Goal: Task Accomplishment & Management: Manage account settings

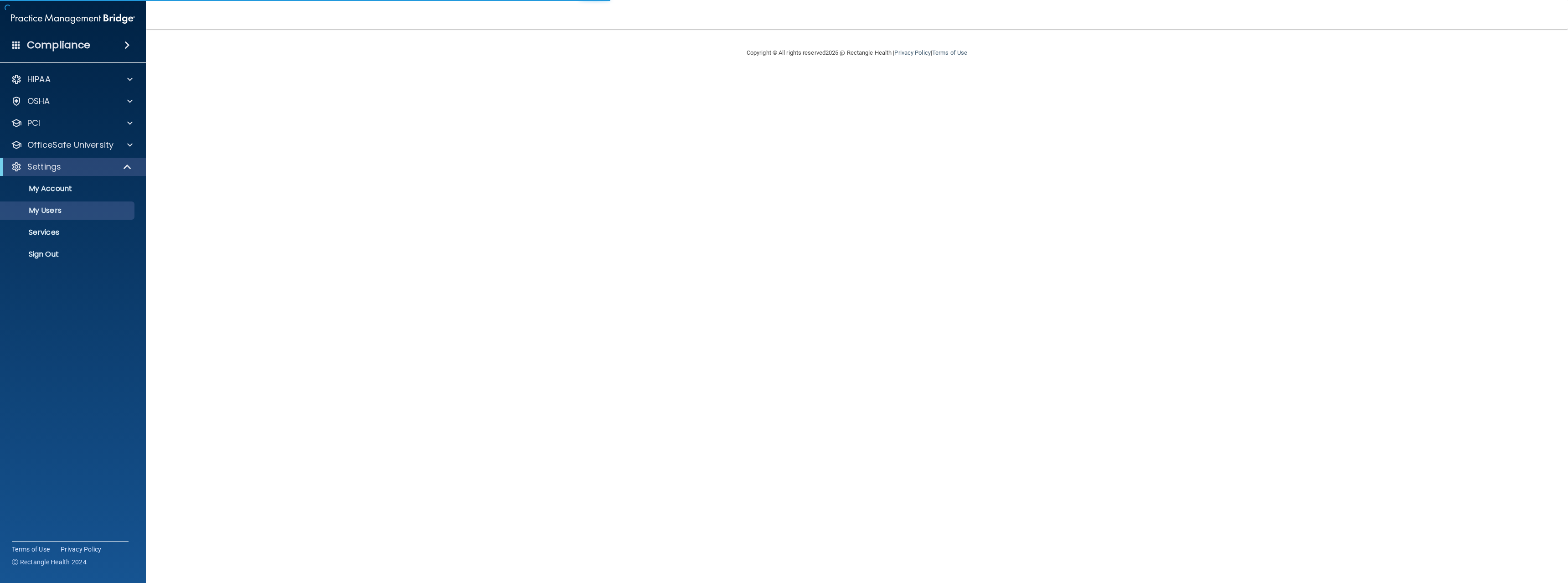
select select "20"
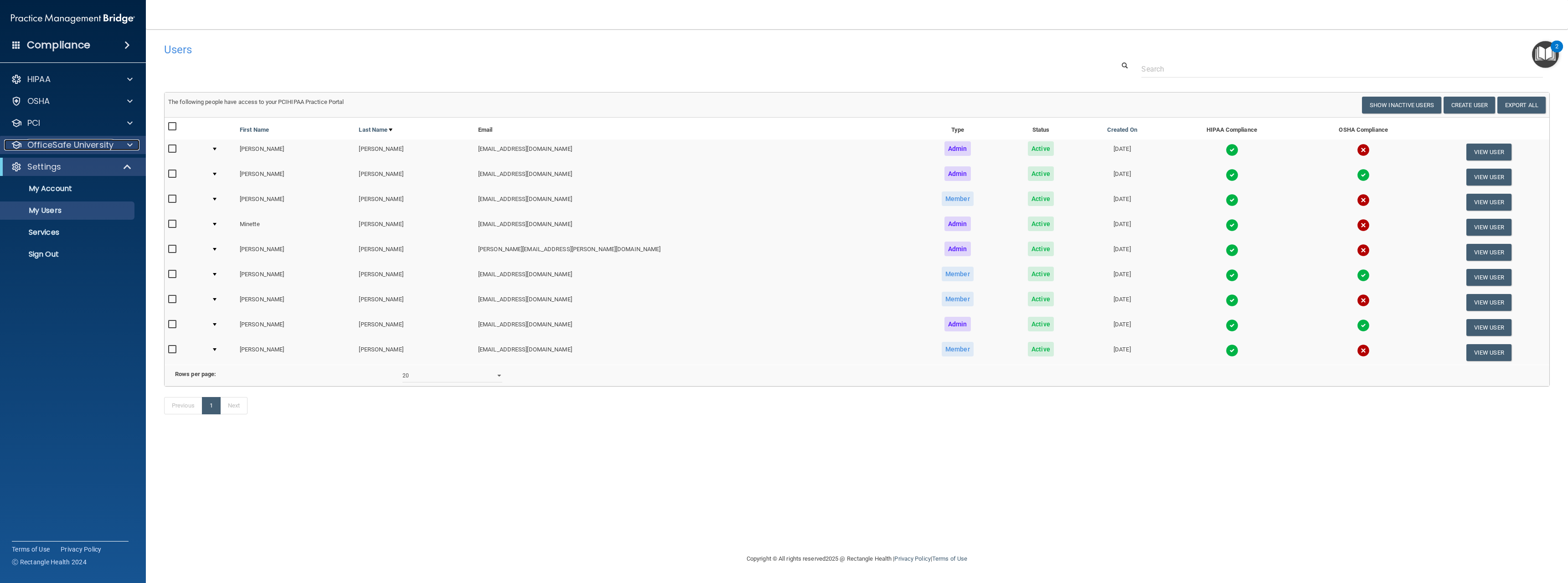
click at [85, 141] on p "OfficeSafe University" at bounding box center [71, 145] width 86 height 11
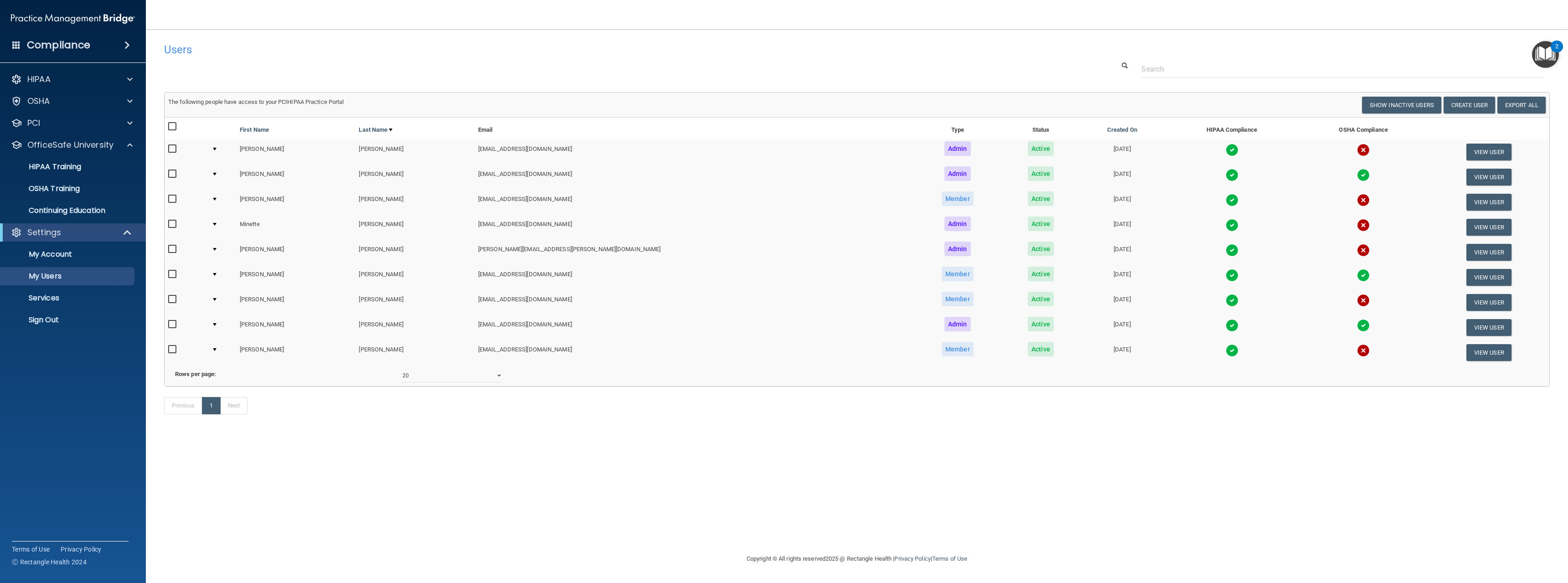
click at [343, 428] on div "Previous 1 Next" at bounding box center [856, 407] width 1399 height 42
click at [125, 44] on span at bounding box center [127, 45] width 5 height 11
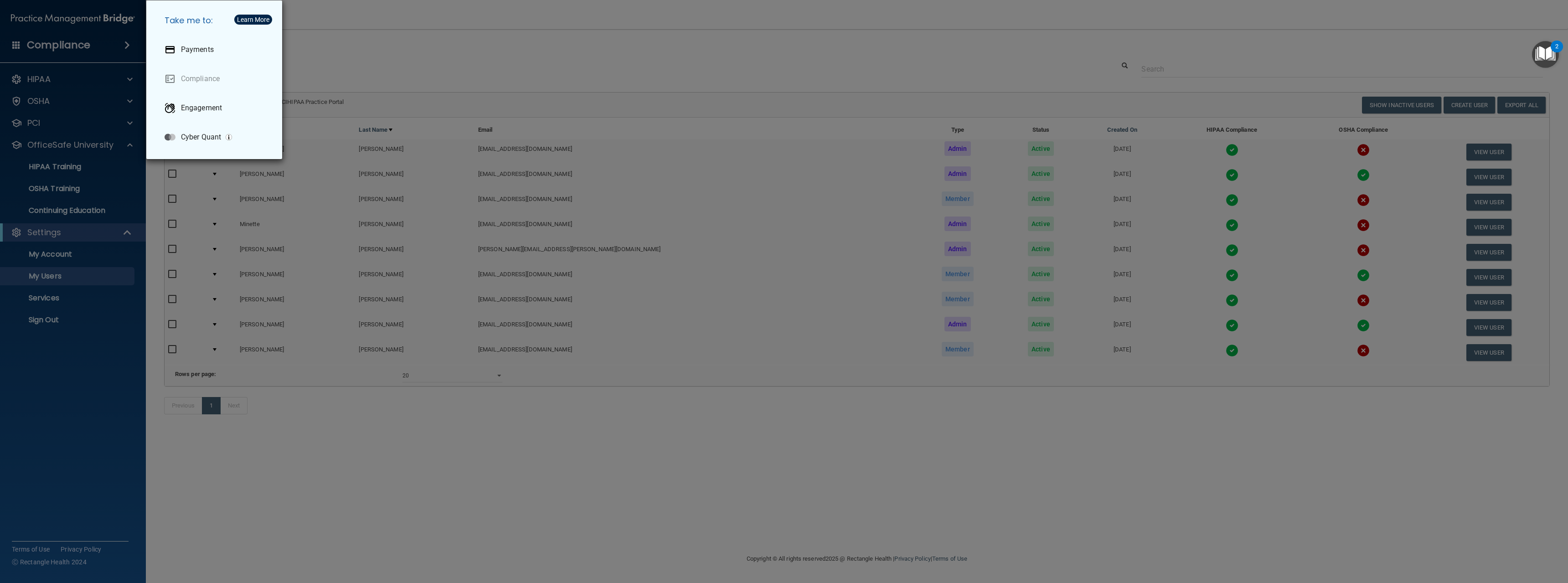
drag, startPoint x: 349, startPoint y: 44, endPoint x: 181, endPoint y: 15, distance: 170.5
click at [181, 15] on h5 "Take me to:" at bounding box center [215, 21] width 117 height 26
click at [115, 353] on div "Take me to: Payments Compliance Engagement Cyber Quant" at bounding box center [784, 292] width 1568 height 583
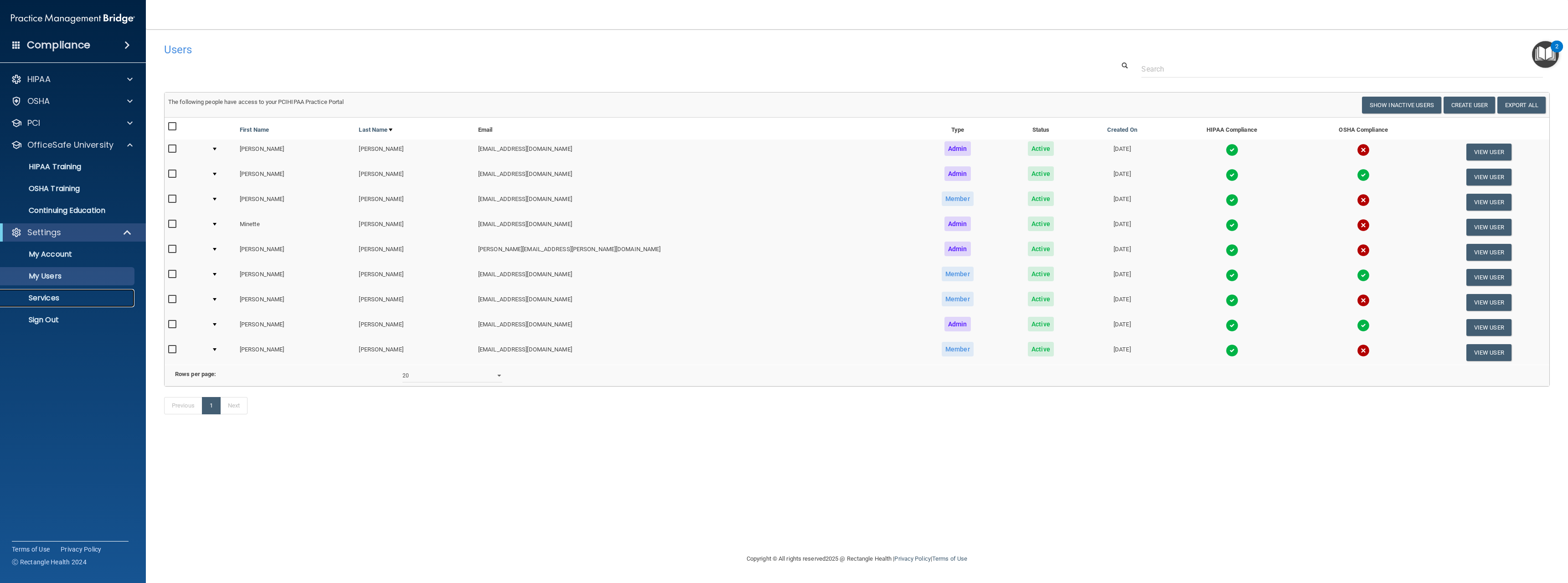
click at [57, 298] on p "Services" at bounding box center [68, 298] width 124 height 9
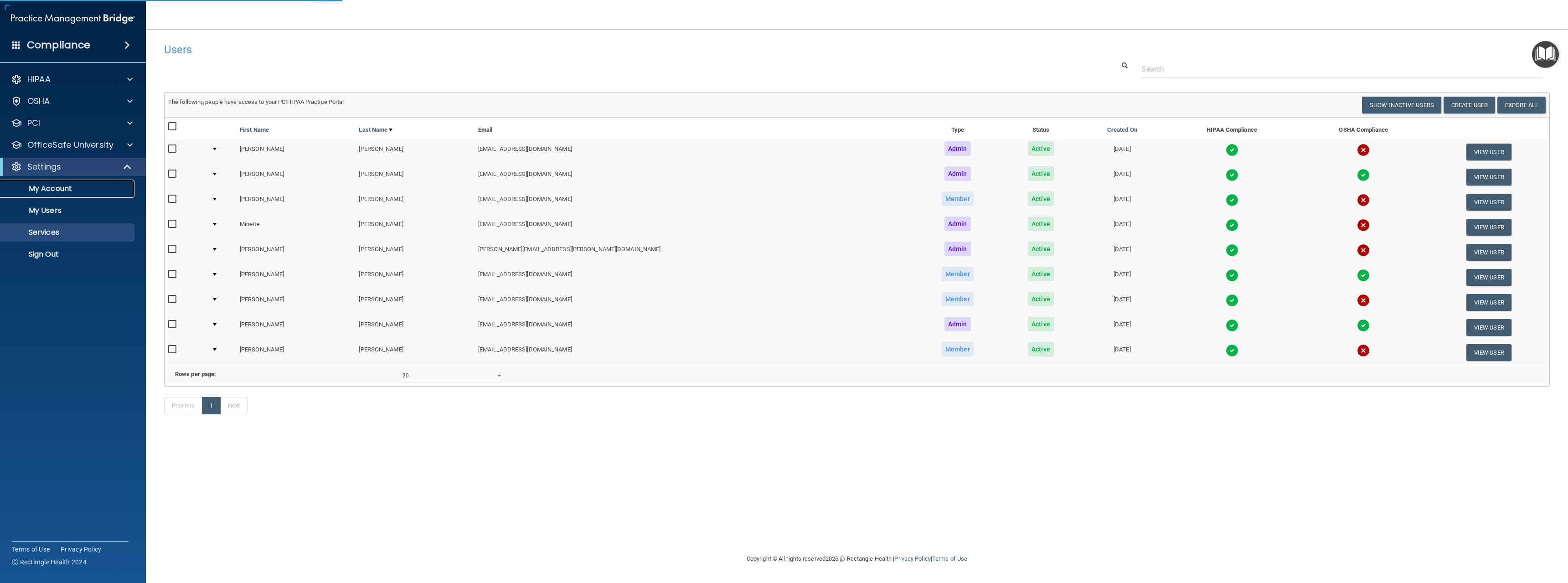
click at [39, 183] on link "My Account" at bounding box center [63, 189] width 144 height 18
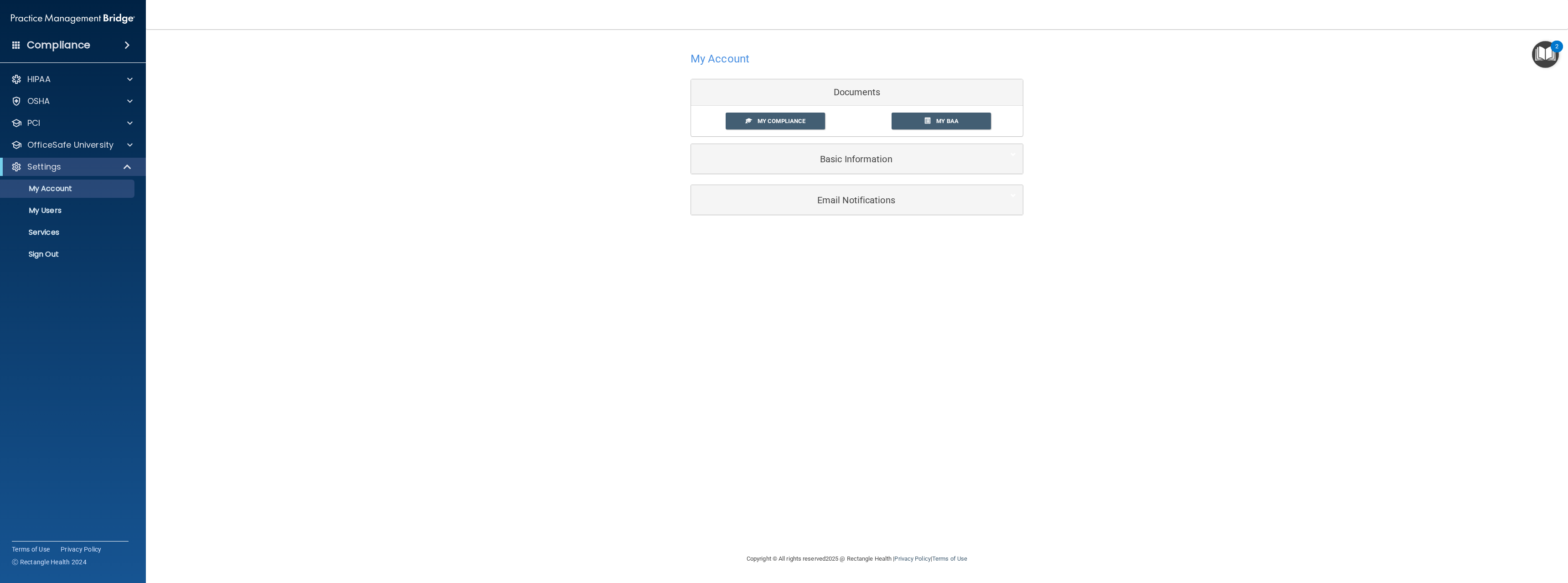
click at [1447, 294] on div "My Account Documents My Compliance My Compliance My BAA Basic Information Full …" at bounding box center [857, 291] width 1385 height 506
click at [1415, 534] on div "My Account Documents My Compliance My Compliance My BAA Basic Information Full …" at bounding box center [857, 291] width 1385 height 506
click at [1274, 360] on div "My Account Documents My Compliance My Compliance My BAA Basic Information Full …" at bounding box center [857, 291] width 1385 height 506
click at [1551, 54] on img "Open Resource Center, 2 new notifications" at bounding box center [1545, 54] width 27 height 27
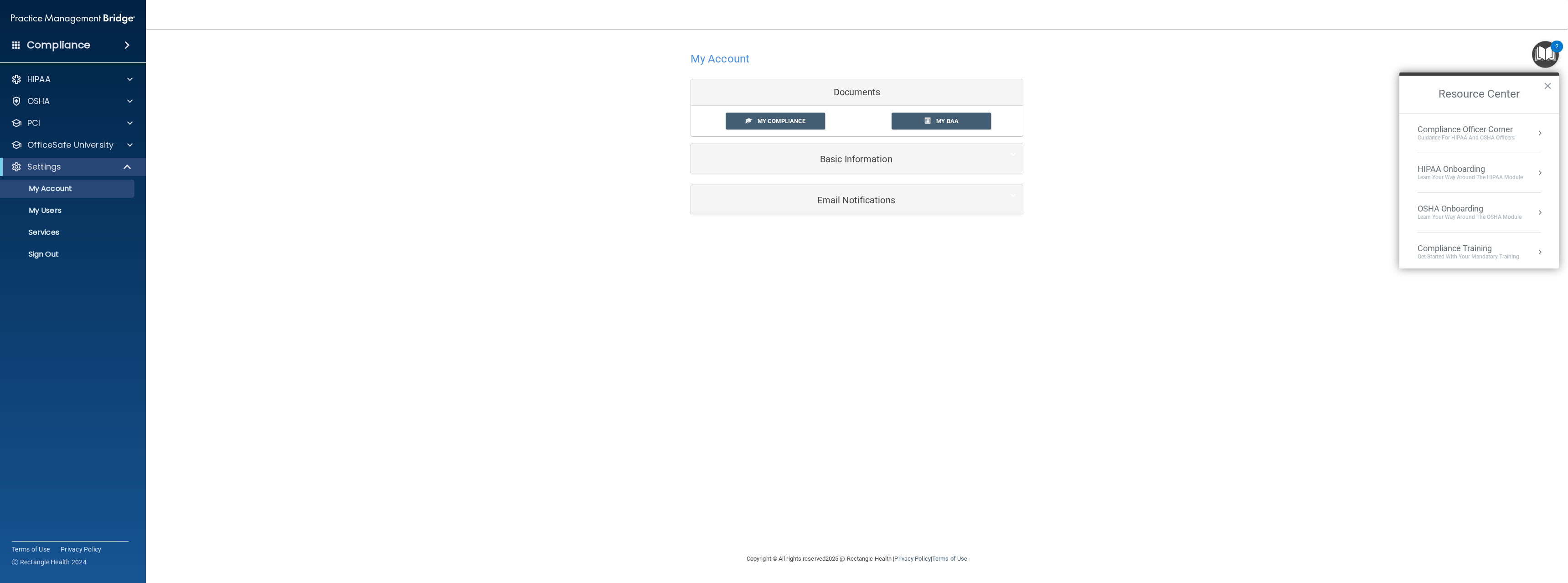
click at [1410, 396] on div "My Account Documents My Compliance My Compliance My BAA Basic Information Full …" at bounding box center [857, 291] width 1385 height 506
click at [131, 37] on div "Compliance" at bounding box center [73, 45] width 146 height 20
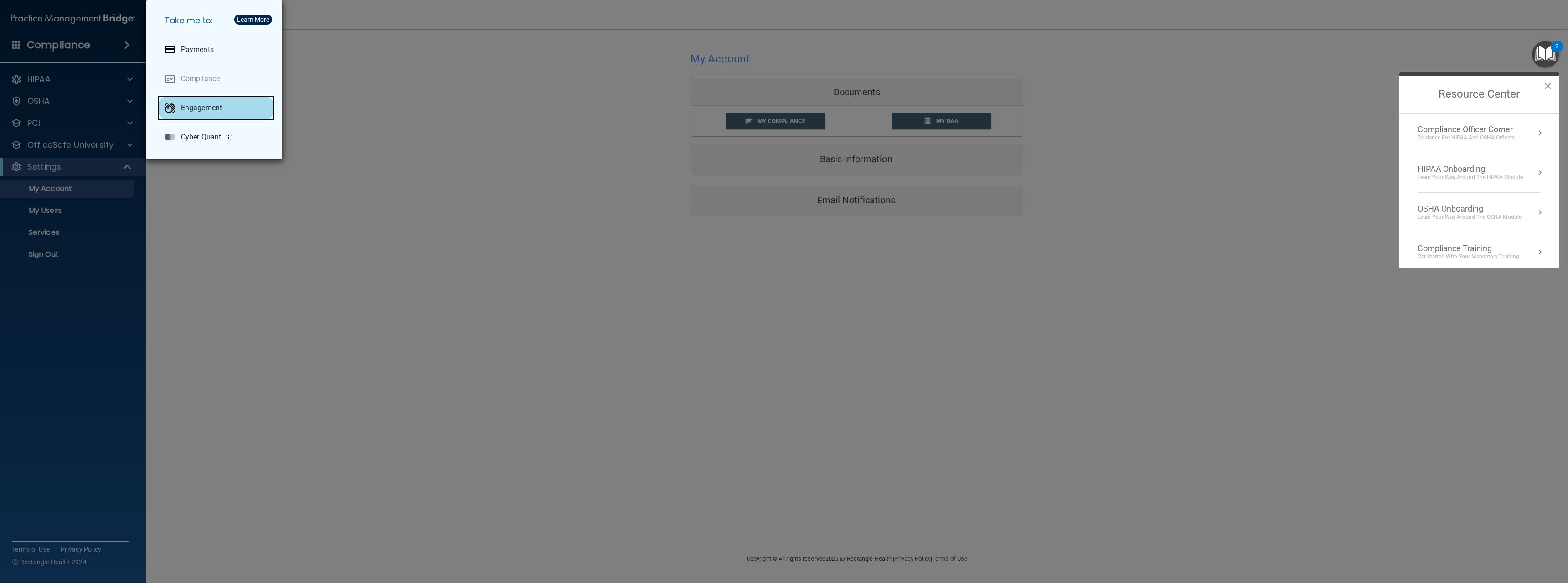
click at [188, 100] on div "Engagement" at bounding box center [215, 108] width 117 height 26
click at [255, 23] on div "Learn More" at bounding box center [253, 19] width 32 height 6
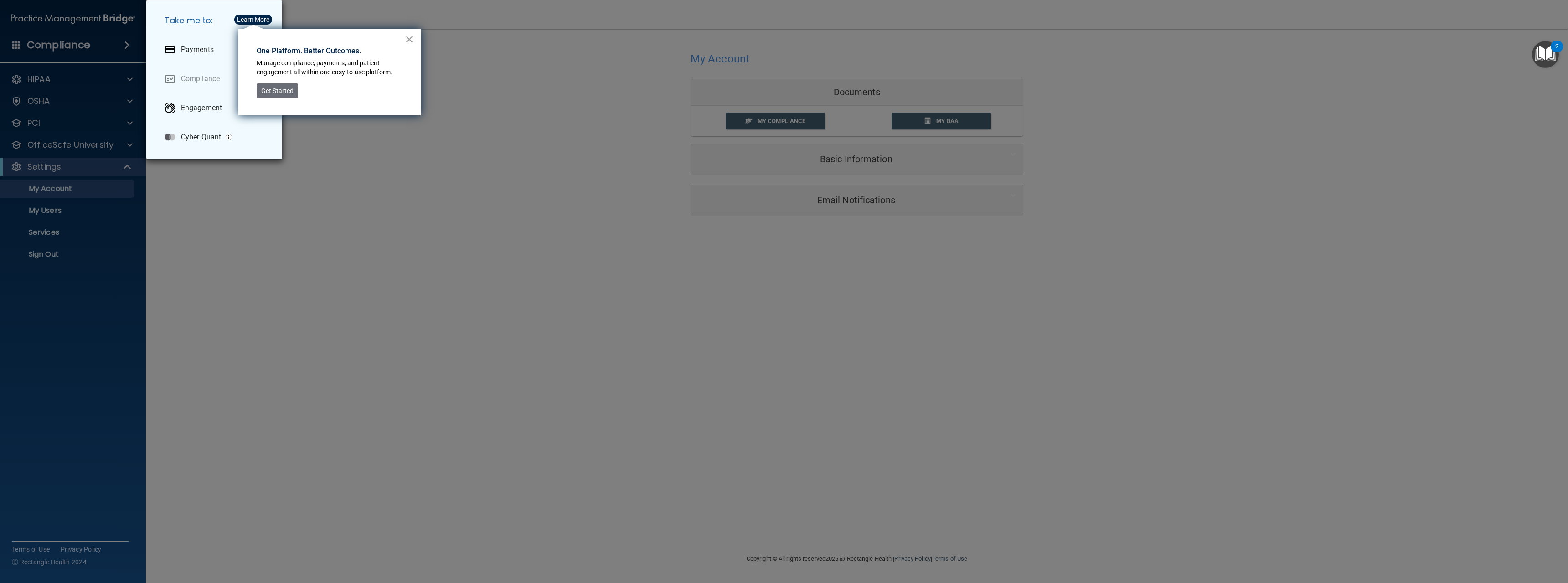
click at [405, 38] on button "×" at bounding box center [410, 39] width 9 height 15
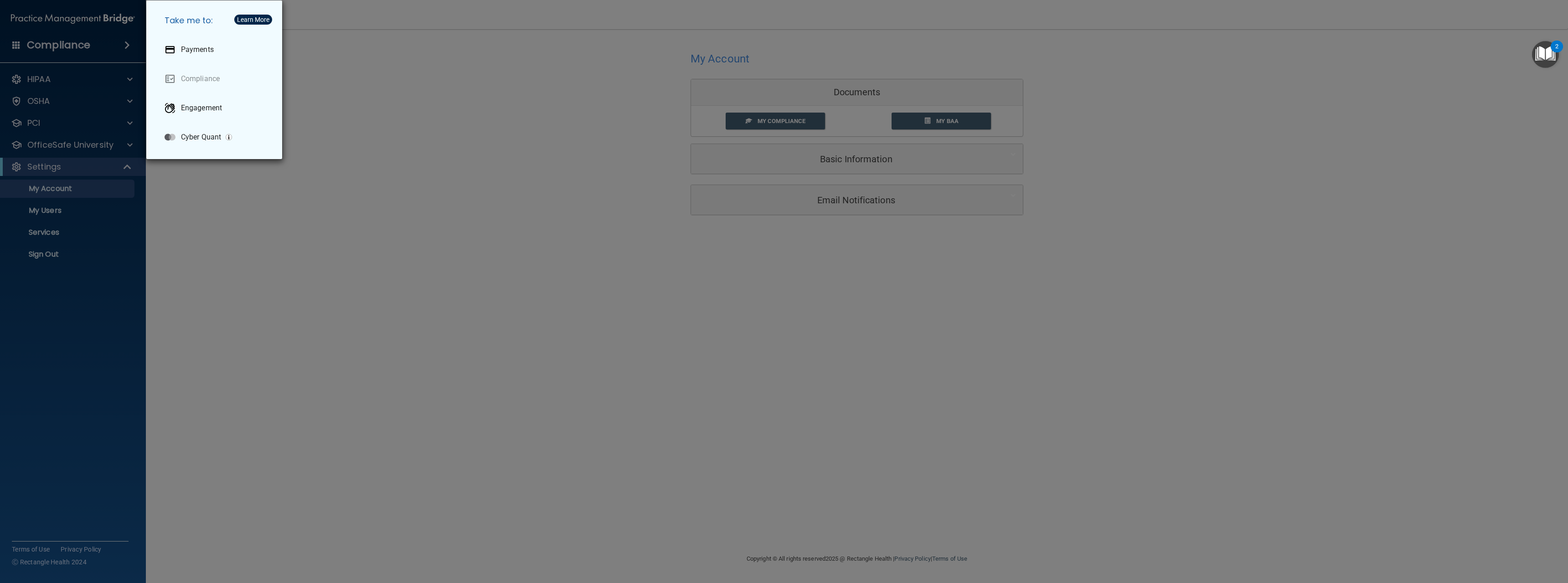
click at [190, 24] on h5 "Take me to:" at bounding box center [215, 21] width 117 height 26
click at [60, 35] on div "Take me to: Payments Compliance Engagement Cyber Quant" at bounding box center [784, 292] width 1568 height 583
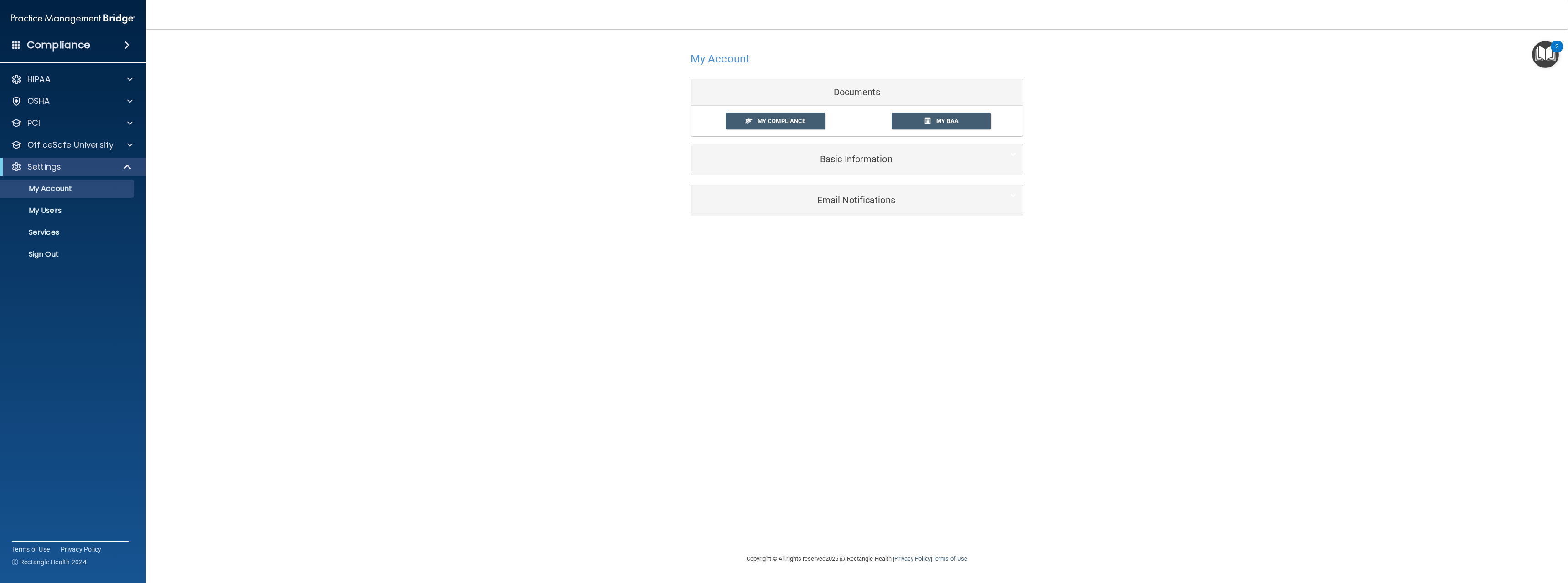
click at [126, 41] on span at bounding box center [127, 45] width 5 height 11
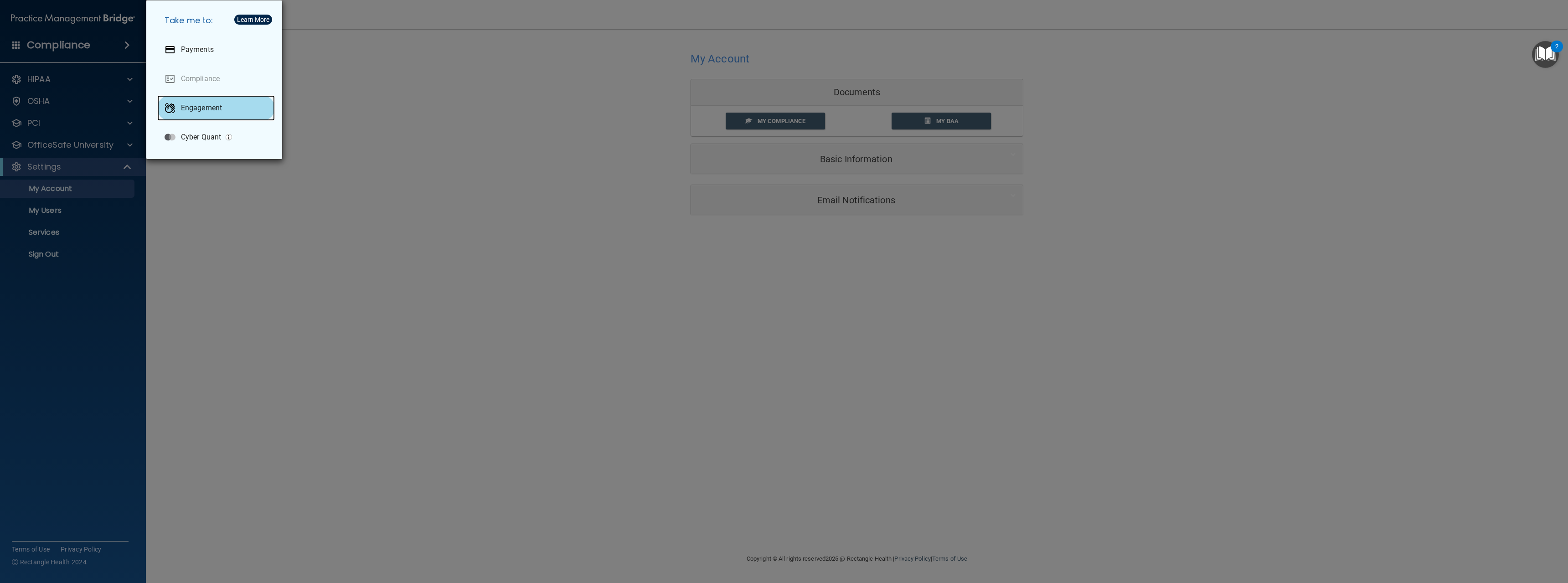
click at [214, 97] on div "Engagement" at bounding box center [215, 108] width 117 height 26
click at [193, 138] on p "Cyber Quant" at bounding box center [201, 137] width 40 height 9
drag, startPoint x: 669, startPoint y: 241, endPoint x: 671, endPoint y: 236, distance: 5.4
click at [670, 240] on div "Take me to: Payments Compliance Engagement Cyber Quant" at bounding box center [784, 292] width 1568 height 583
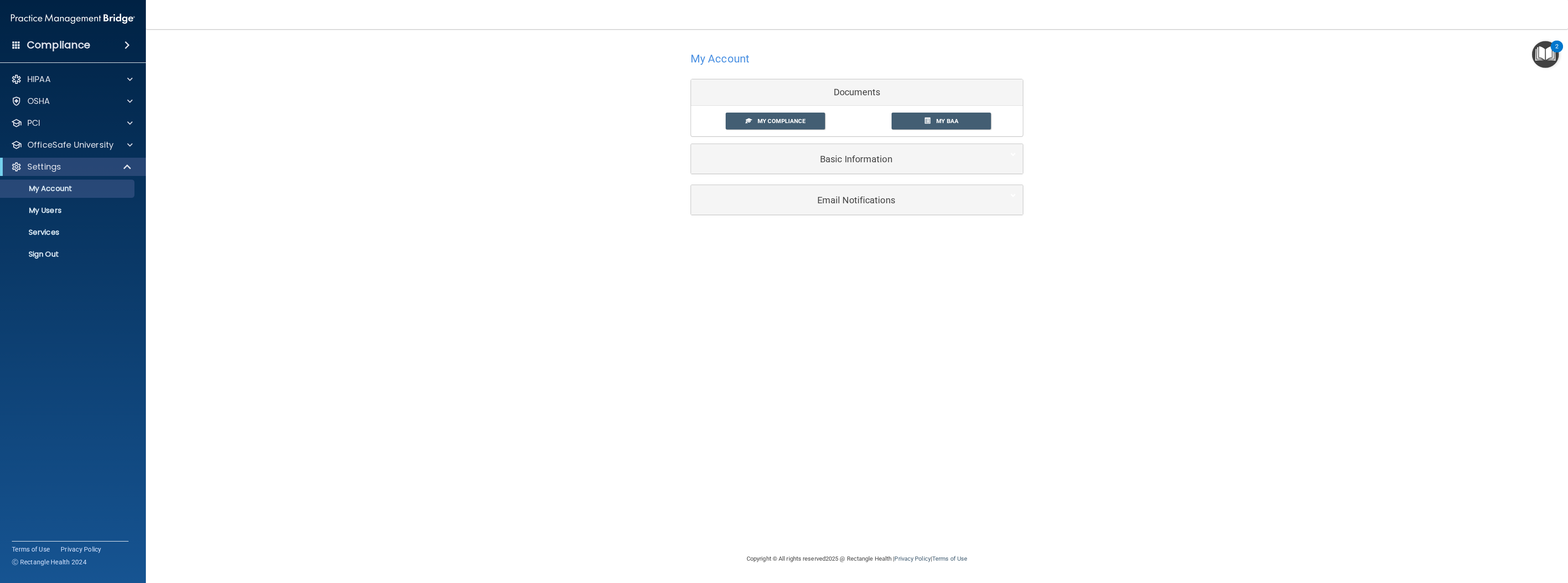
click at [281, 267] on div "My Account Documents My Compliance My Compliance My BAA Basic Information Full …" at bounding box center [857, 291] width 1385 height 506
click at [131, 99] on span at bounding box center [130, 101] width 5 height 11
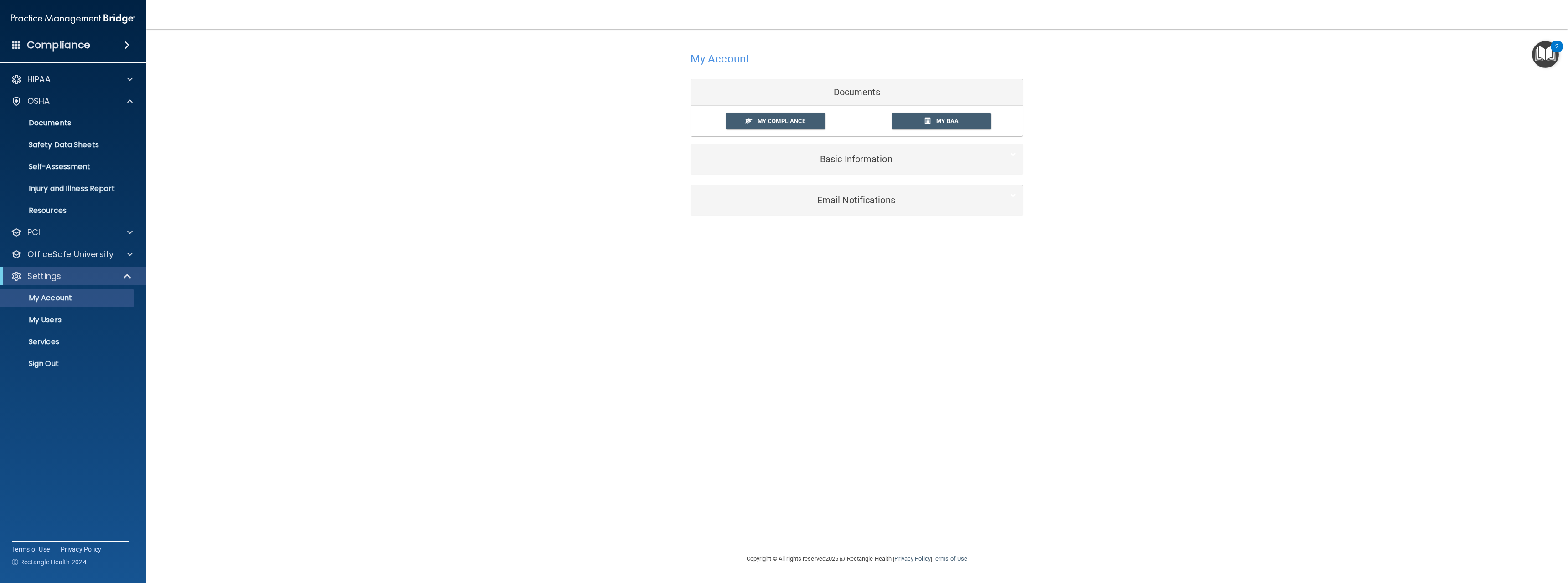
click at [1142, 362] on div "My Account Documents My Compliance My Compliance My BAA Basic Information Full …" at bounding box center [857, 291] width 1385 height 506
click at [1551, 47] on div "2" at bounding box center [1557, 46] width 12 height 12
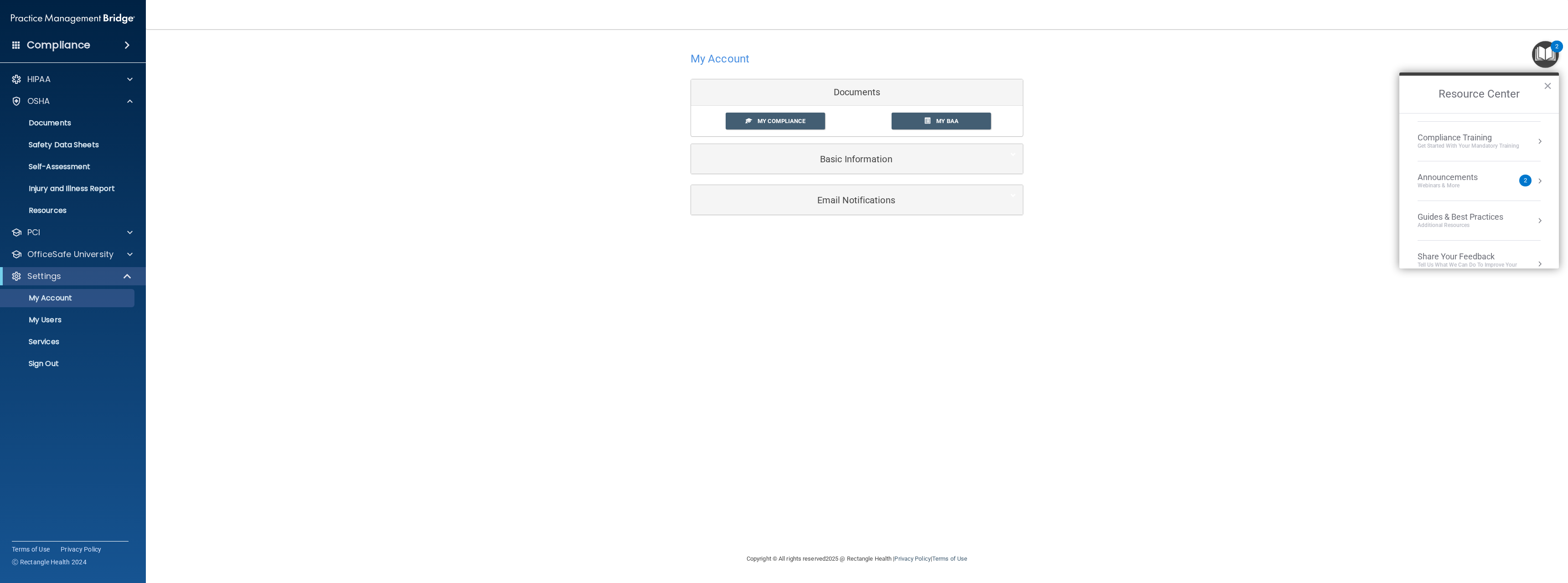
scroll to position [130, 0]
click at [1454, 344] on div "My Account Documents My Compliance My Compliance My BAA Basic Information Full …" at bounding box center [857, 291] width 1385 height 506
click at [1476, 409] on div "My Account Documents My Compliance My Compliance My BAA Basic Information Full …" at bounding box center [857, 291] width 1385 height 506
click at [1446, 241] on div "Share Your Feedback" at bounding box center [1479, 237] width 123 height 10
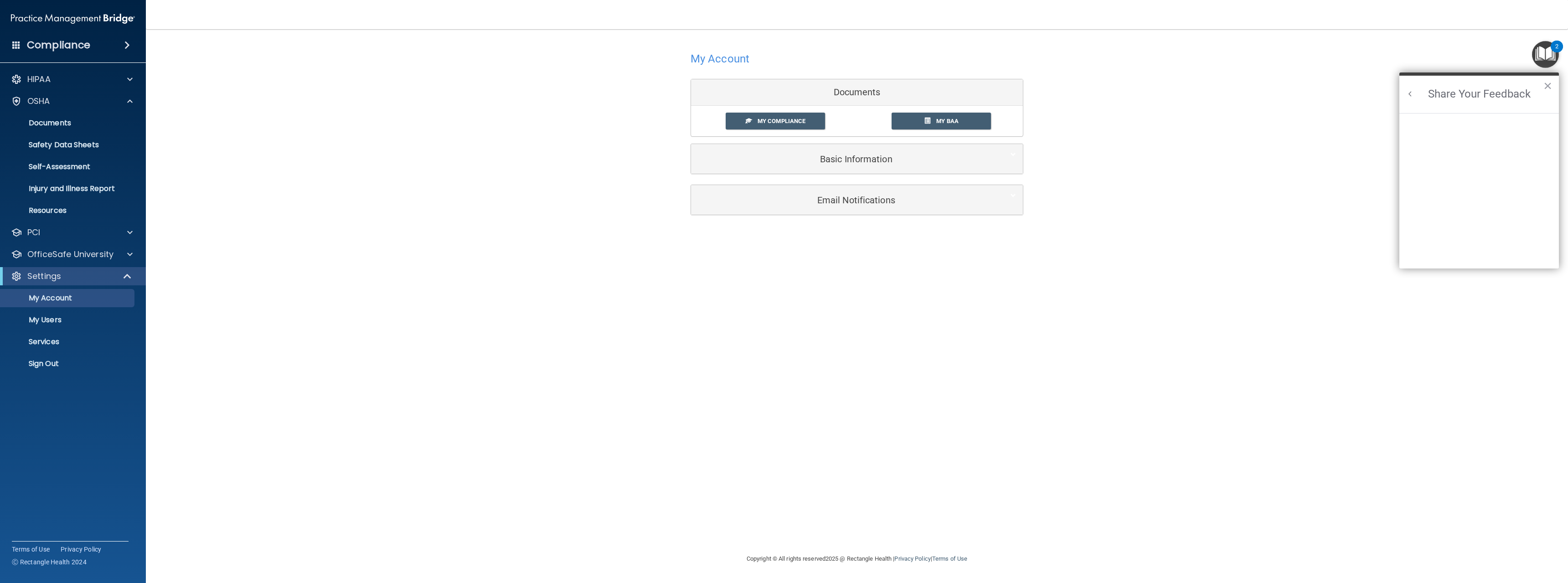
click at [1332, 229] on div "My Account Documents My Compliance My Compliance My BAA Basic Information Full …" at bounding box center [857, 291] width 1385 height 506
click at [1397, 347] on div "My Account Documents My Compliance My Compliance My BAA Basic Information Full …" at bounding box center [857, 291] width 1385 height 506
click at [1549, 80] on button "×" at bounding box center [1548, 86] width 9 height 15
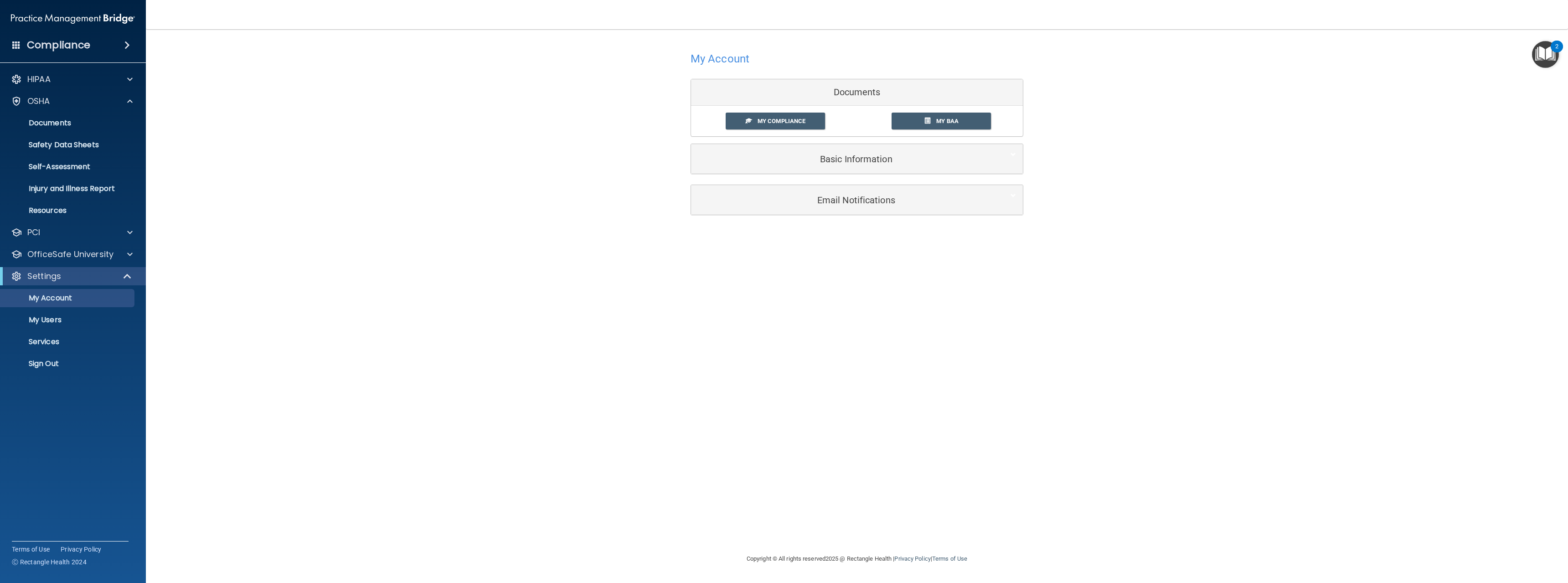
click at [1205, 174] on div "My Account Documents My Compliance My Compliance My BAA Basic Information Full …" at bounding box center [857, 132] width 1385 height 187
click at [1278, 517] on div "My Account Documents My Compliance My Compliance My BAA Basic Information Full …" at bounding box center [857, 291] width 1385 height 506
click at [51, 320] on p "My Users" at bounding box center [68, 319] width 124 height 9
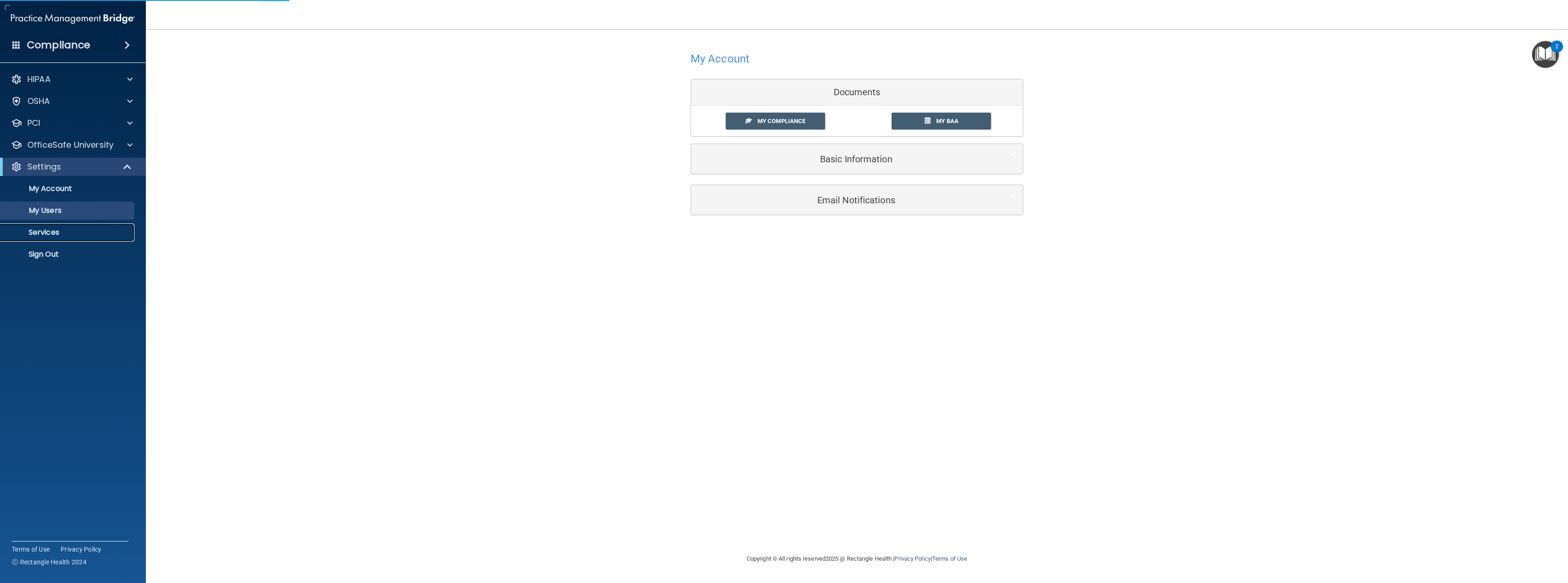
click at [32, 228] on p "Services" at bounding box center [68, 232] width 124 height 9
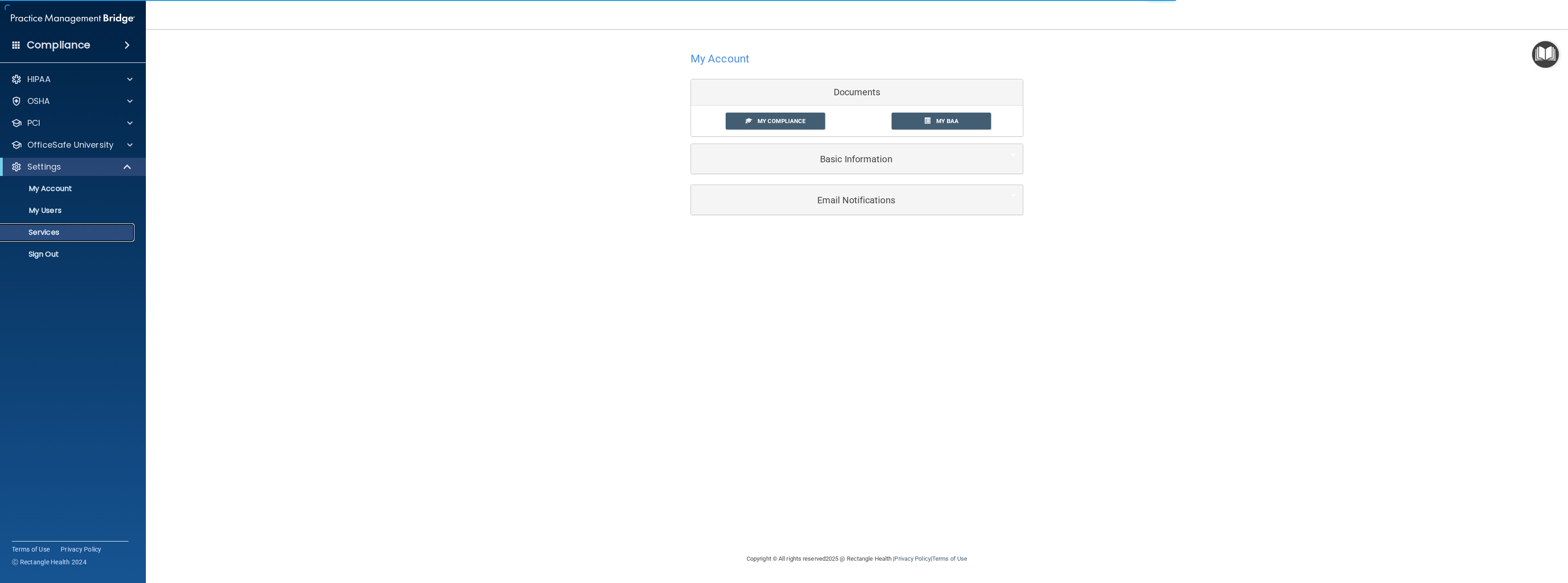
click at [32, 228] on p "Services" at bounding box center [68, 232] width 124 height 9
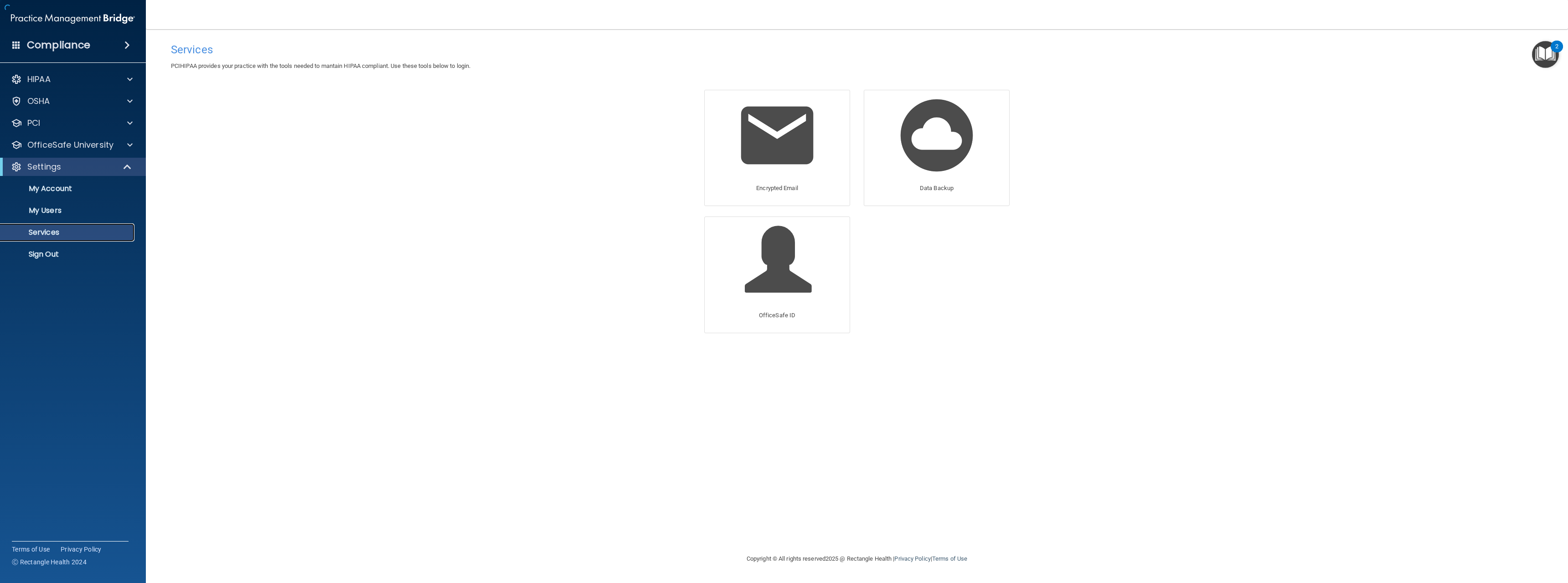
click at [32, 228] on p "Services" at bounding box center [68, 232] width 124 height 9
drag, startPoint x: 488, startPoint y: 217, endPoint x: 836, endPoint y: 130, distance: 358.7
click at [489, 217] on div "Services PCIHIPAA provides your practice with the tools needed to mantain HIPAA…" at bounding box center [857, 291] width 1385 height 506
click at [765, 133] on img at bounding box center [777, 135] width 86 height 86
click at [936, 139] on img at bounding box center [937, 135] width 86 height 86
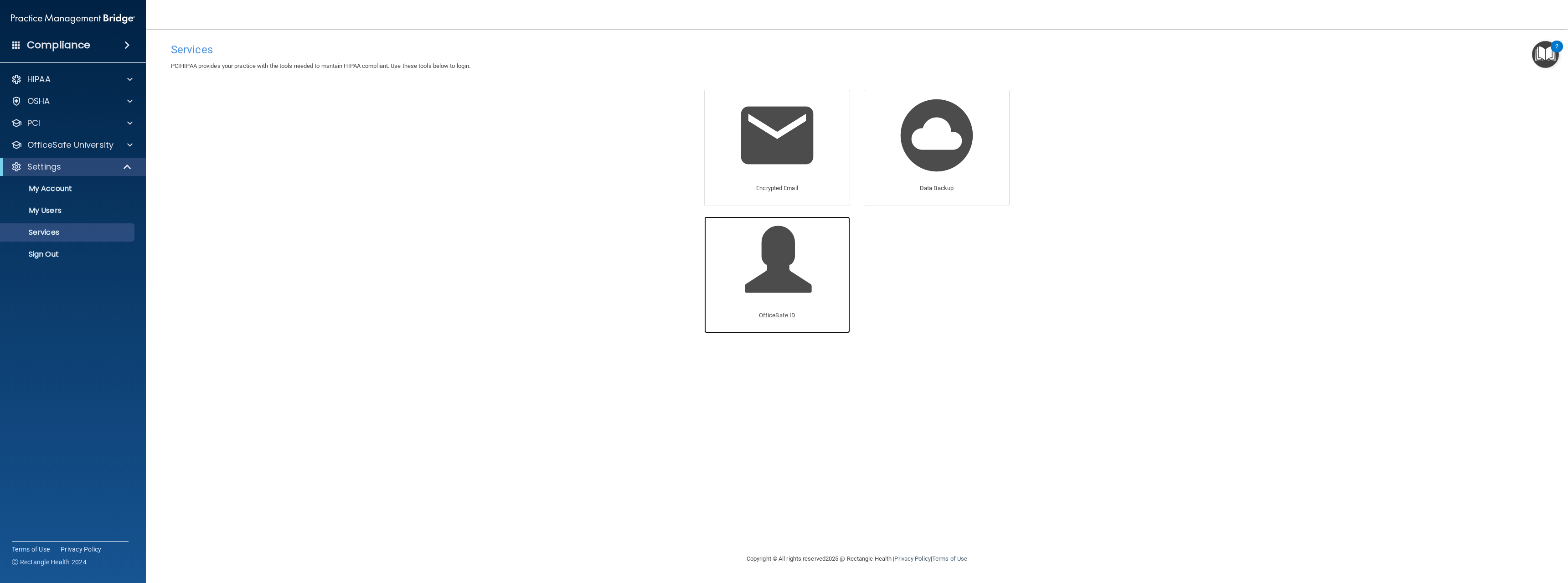
click at [810, 292] on span at bounding box center [788, 266] width 86 height 80
click at [460, 183] on div "Services PCIHIPAA provides your practice with the tools needed to mantain HIPAA…" at bounding box center [857, 291] width 1385 height 506
click at [53, 208] on p "My Users" at bounding box center [68, 210] width 124 height 9
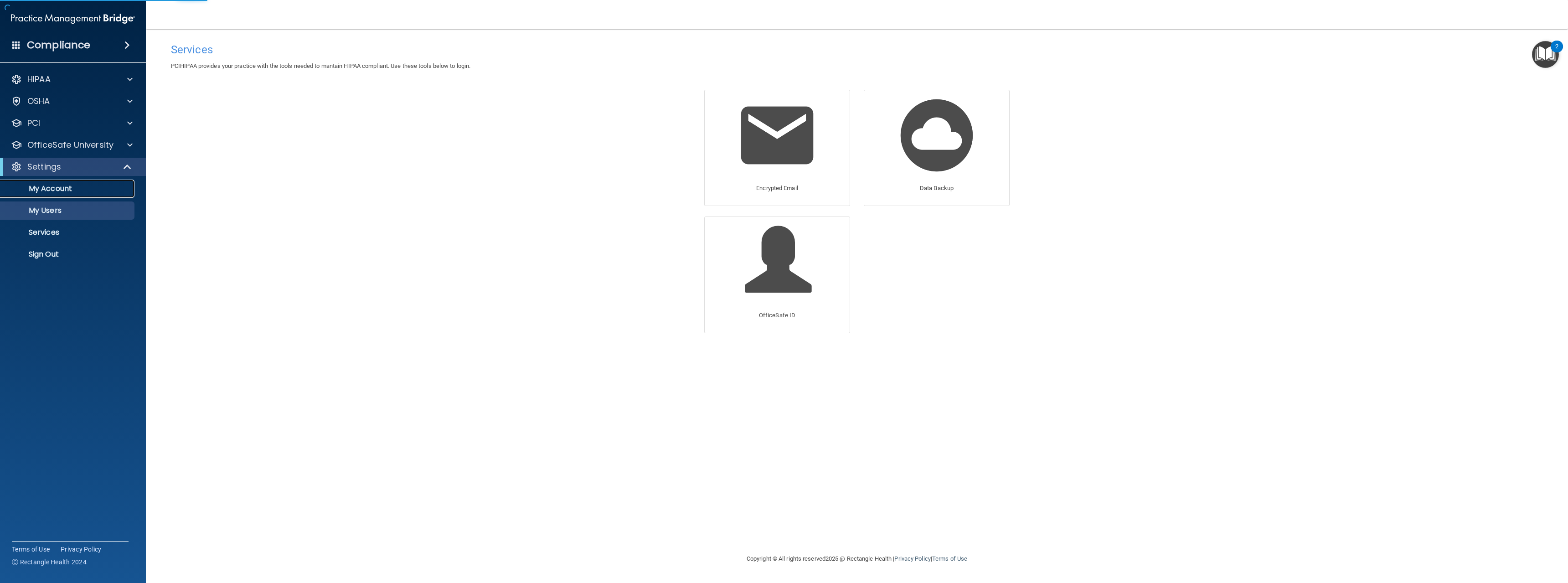
click at [55, 186] on p "My Account" at bounding box center [68, 189] width 124 height 9
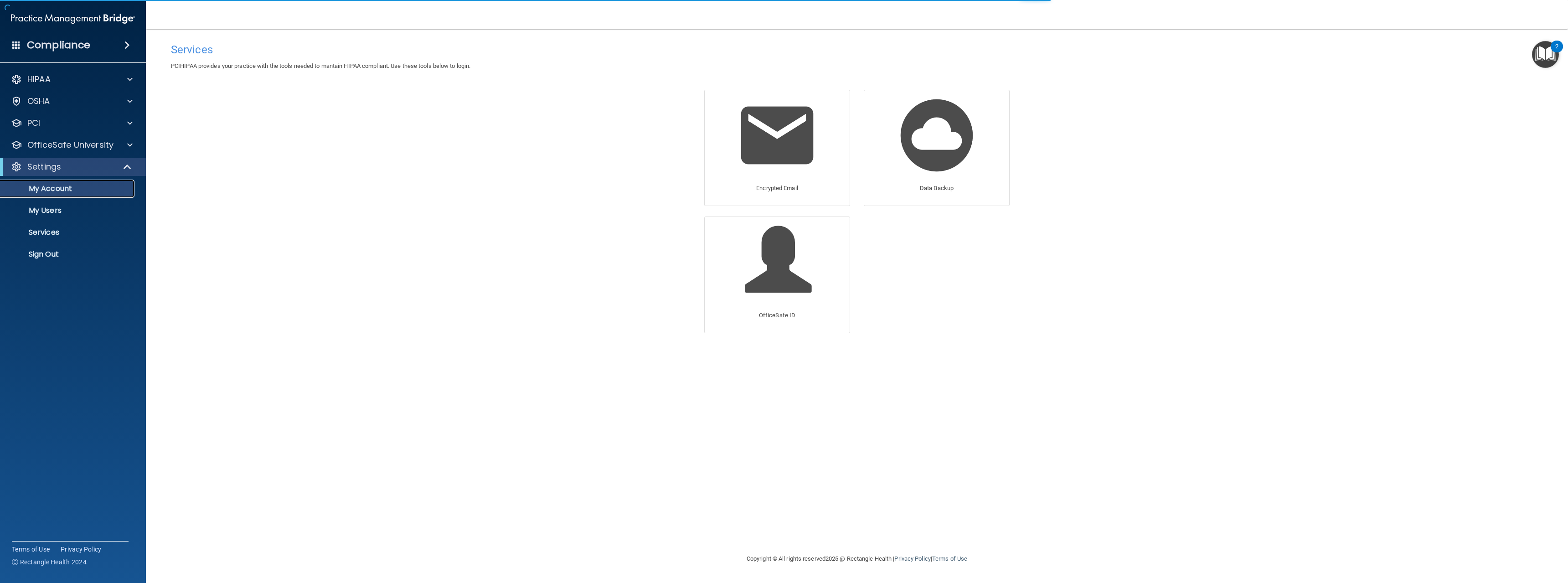
click at [55, 186] on p "My Account" at bounding box center [68, 189] width 124 height 9
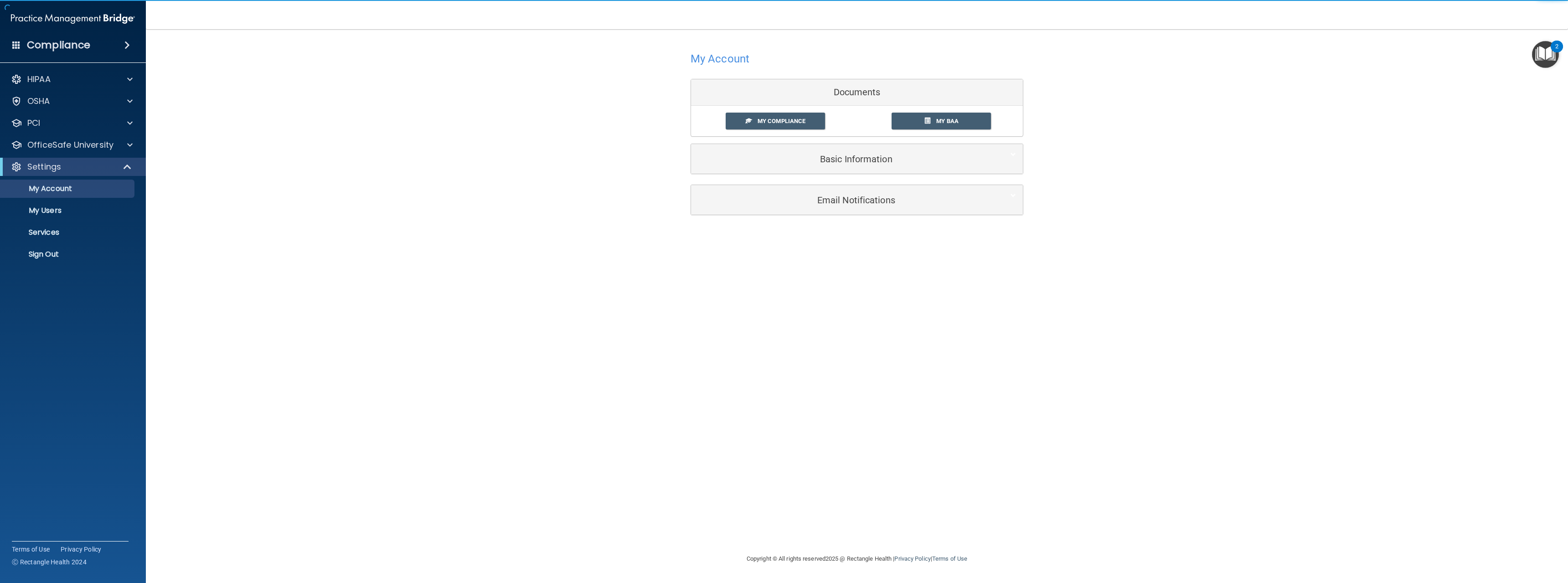
click at [201, 192] on div "My Account Documents My Compliance My Compliance My BAA Basic Information Full …" at bounding box center [857, 132] width 1385 height 187
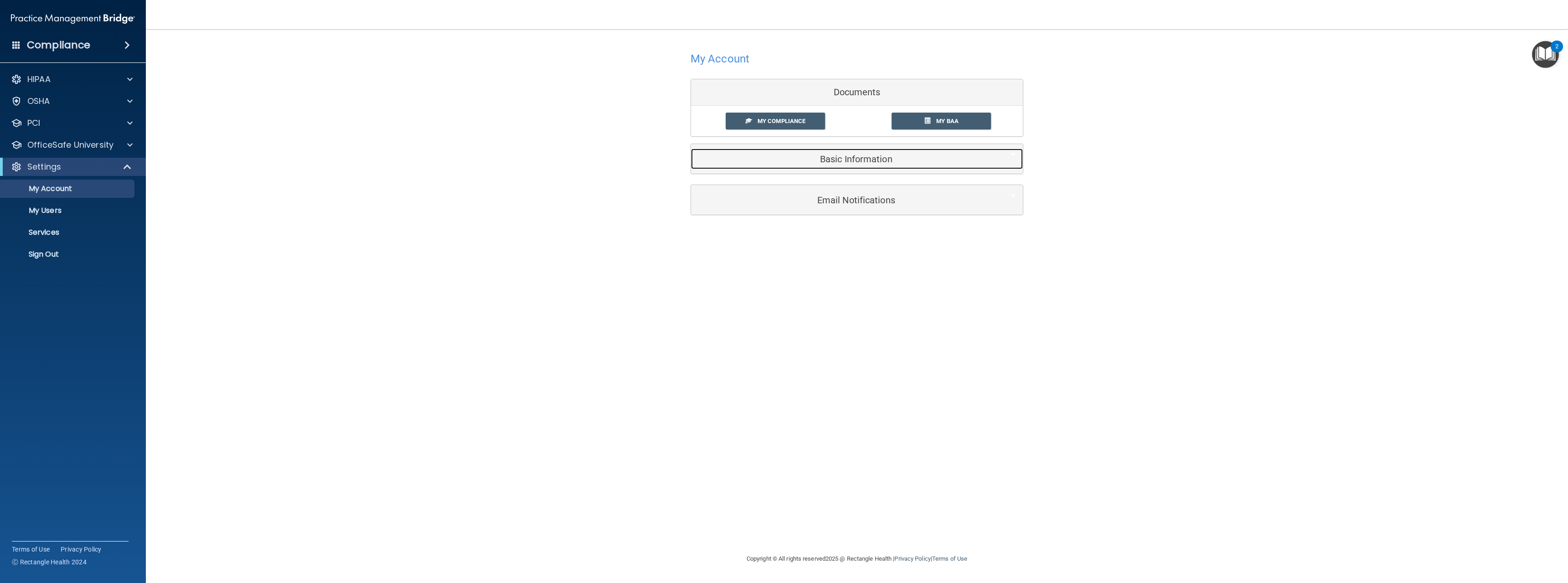
click at [882, 164] on div "Basic Information" at bounding box center [842, 159] width 304 height 21
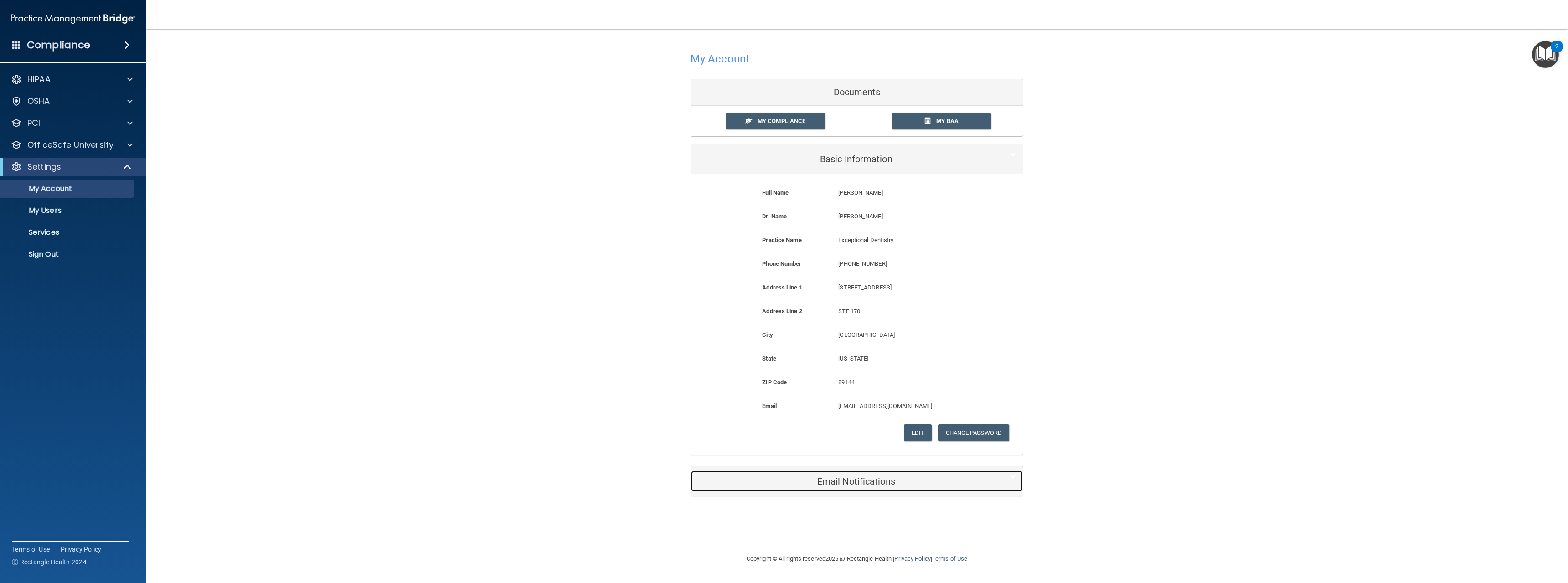
click at [894, 486] on h5 "Email Notifications" at bounding box center [842, 481] width 290 height 10
click at [796, 120] on span "My Compliance" at bounding box center [782, 120] width 48 height 7
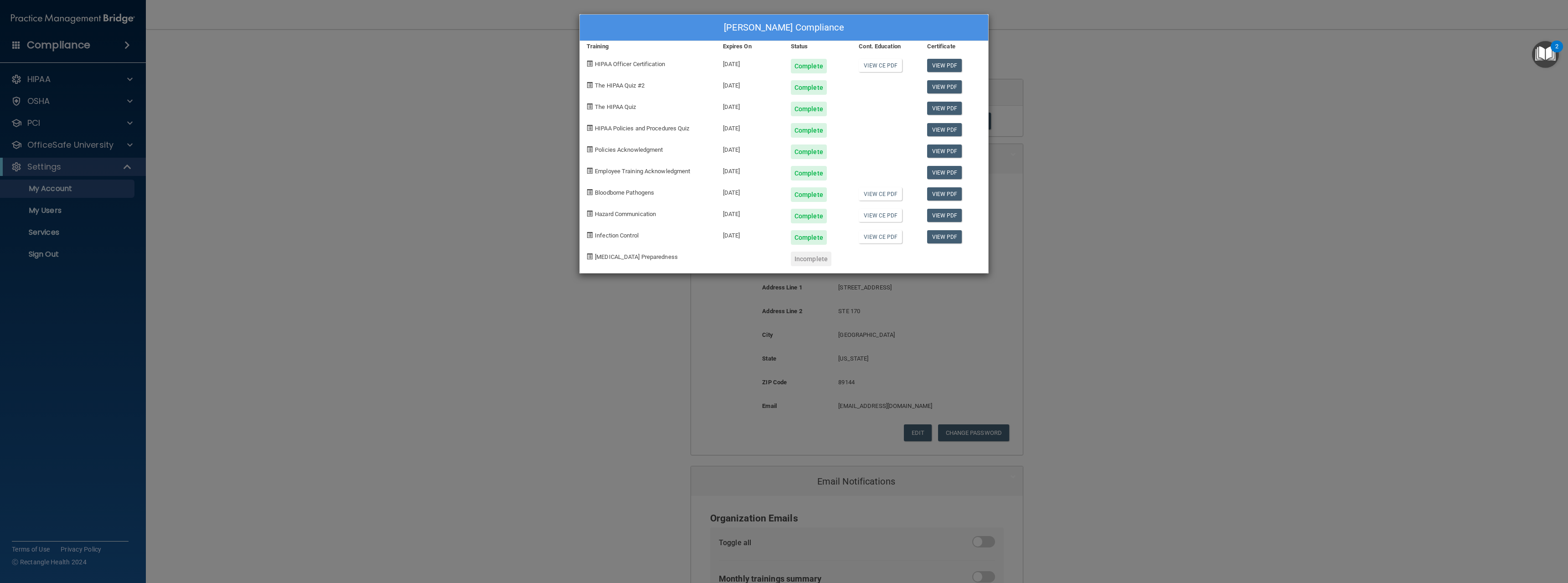
click at [471, 114] on div "[PERSON_NAME] Compliance Training Expires On Status Cont. Education Certificate…" at bounding box center [784, 292] width 1568 height 583
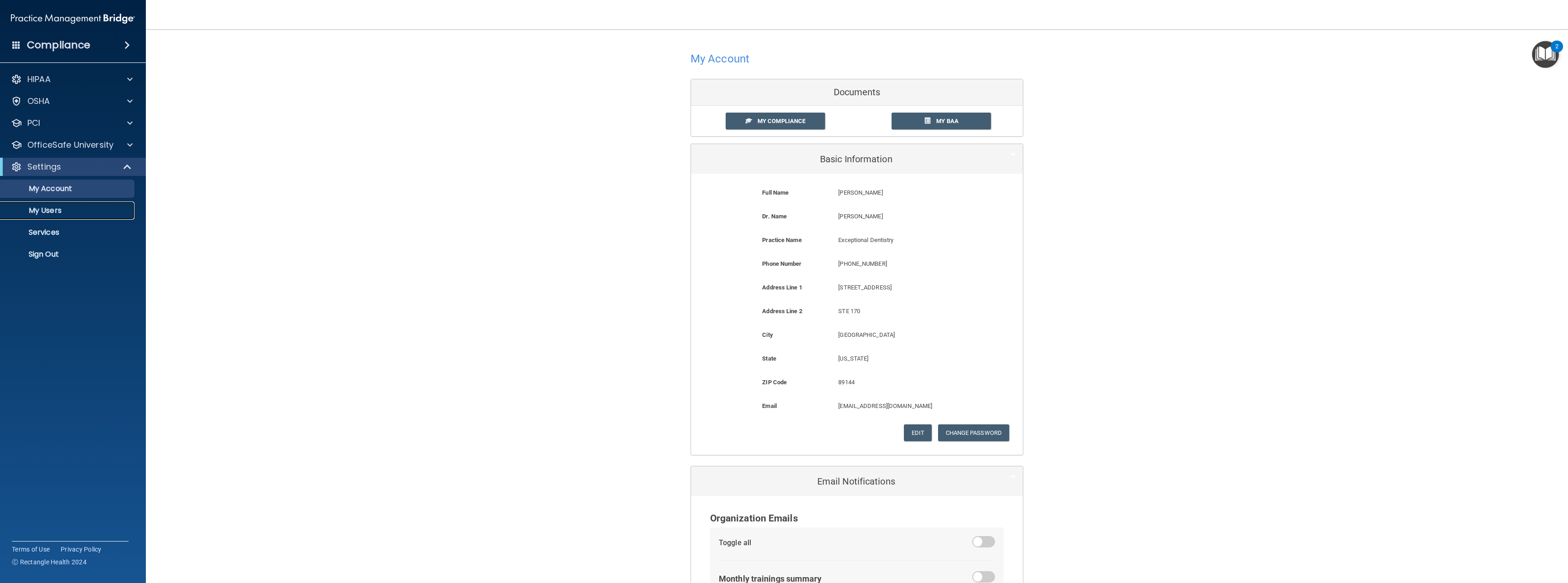
click at [91, 212] on p "My Users" at bounding box center [68, 210] width 124 height 9
select select "20"
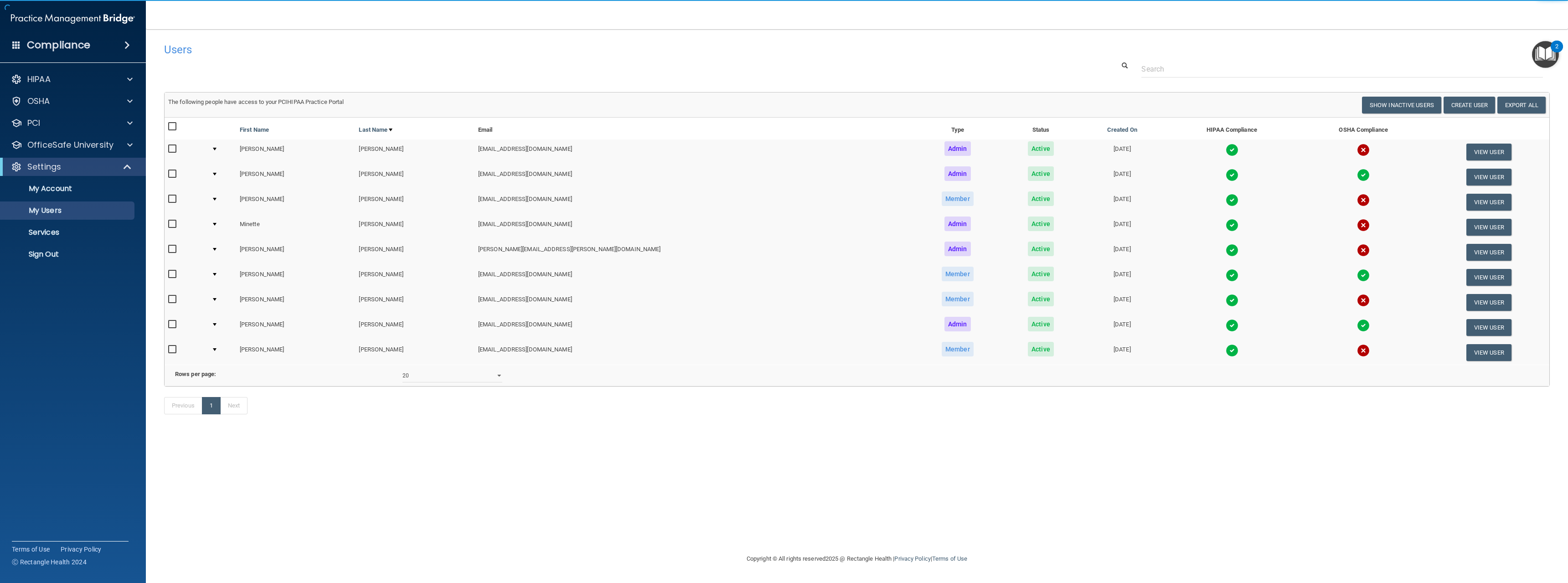
click at [615, 472] on div "Users Success! New user created. × Error! The user couldn't be created. × Succe…" at bounding box center [857, 291] width 1385 height 506
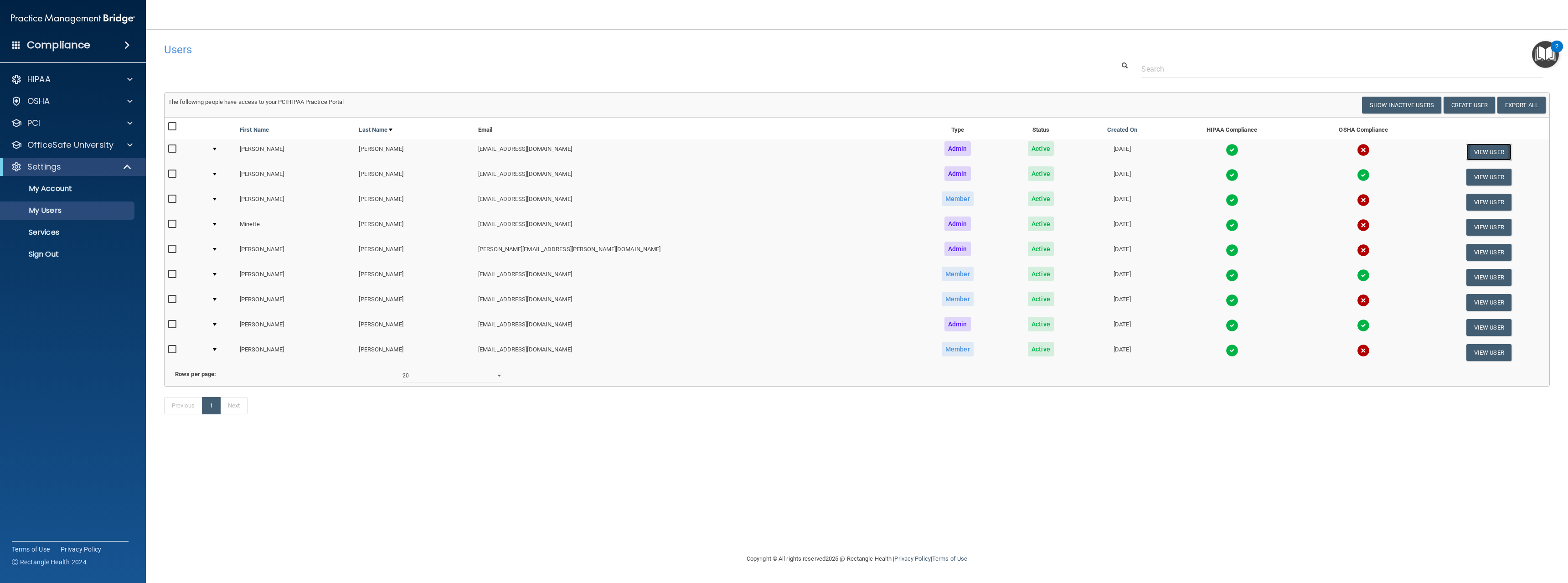
click at [1478, 152] on button "View User" at bounding box center [1489, 152] width 45 height 17
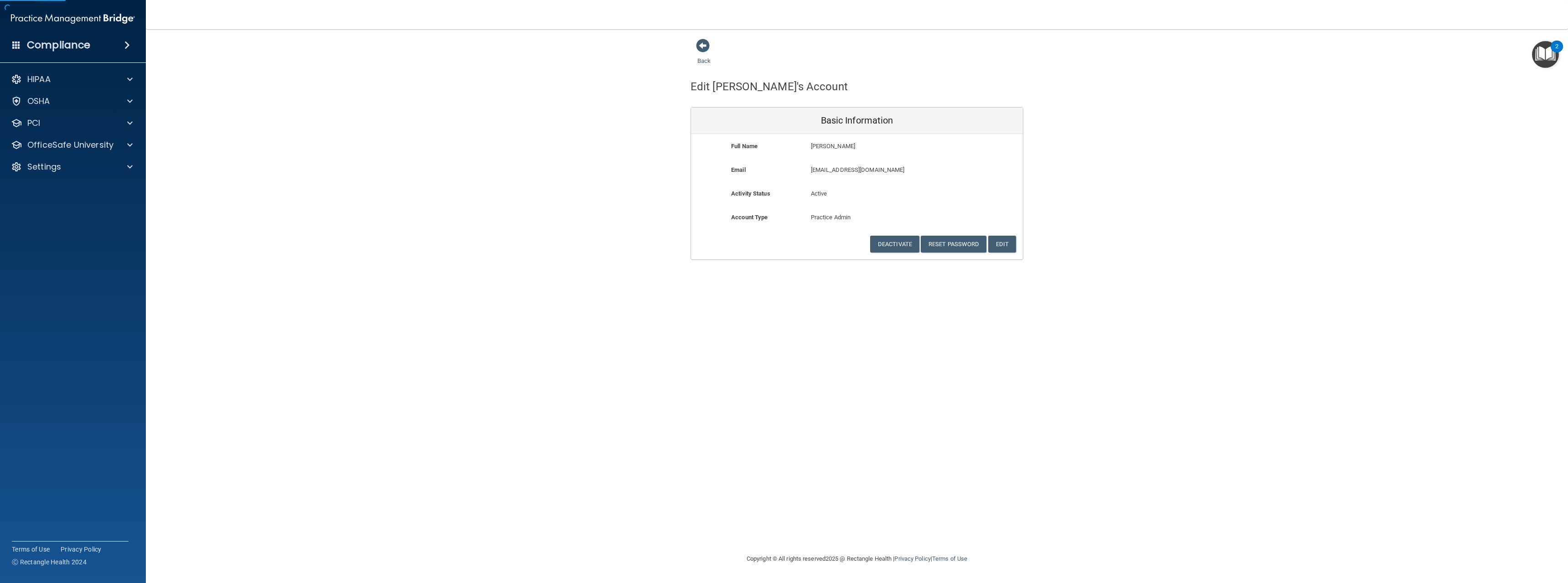
click at [670, 186] on div "Back Edit [PERSON_NAME]'s Account Basic Information Full Name [PERSON_NAME] [PE…" at bounding box center [857, 149] width 1385 height 222
click at [705, 50] on span at bounding box center [702, 46] width 13 height 13
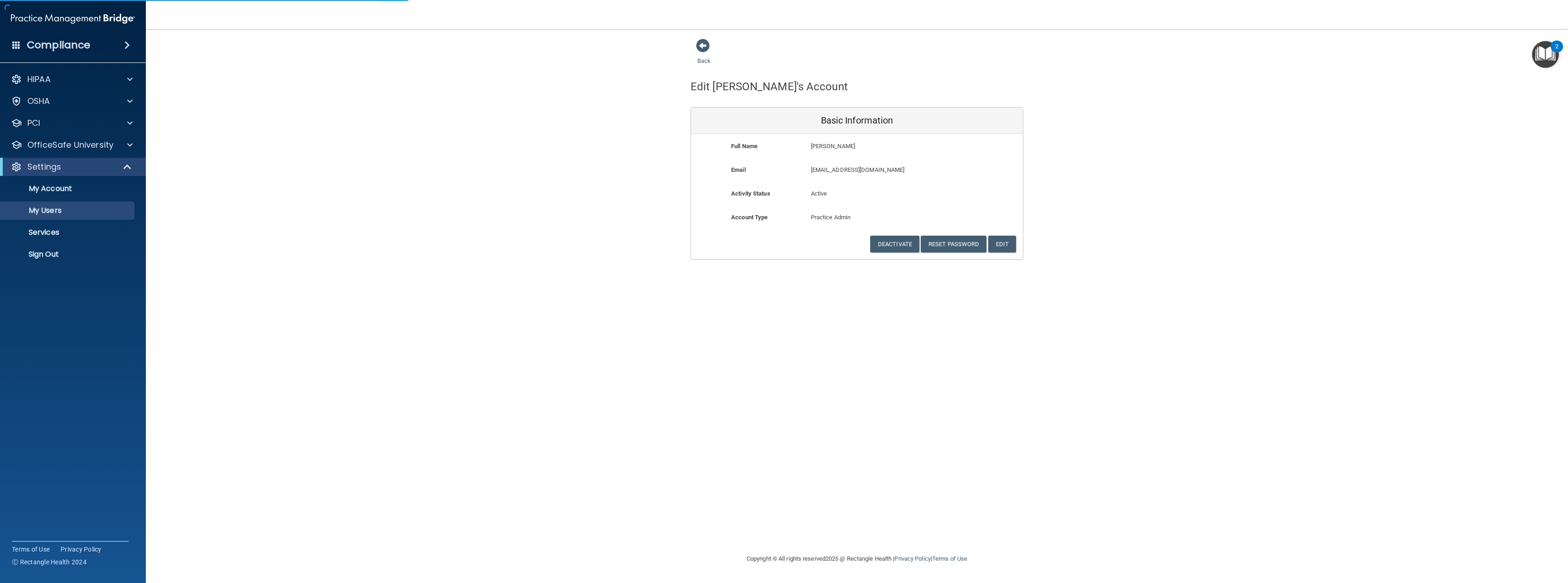
select select "20"
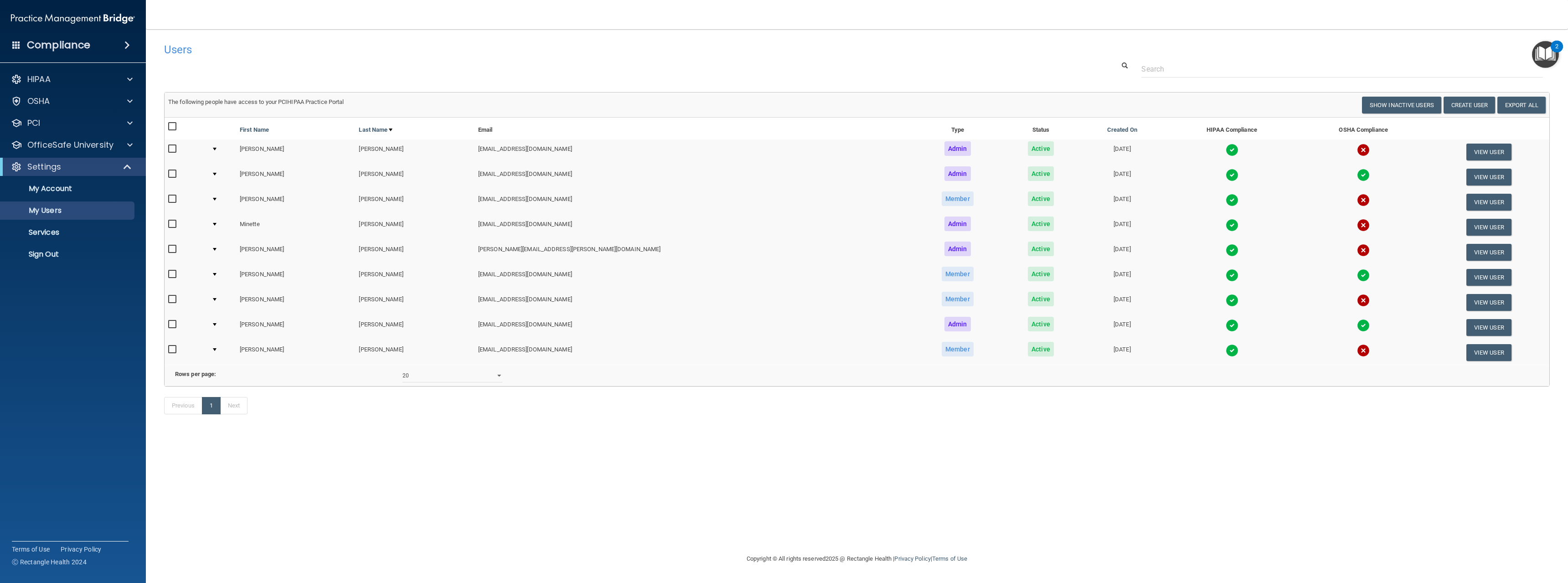
click at [221, 176] on td at bounding box center [222, 176] width 28 height 25
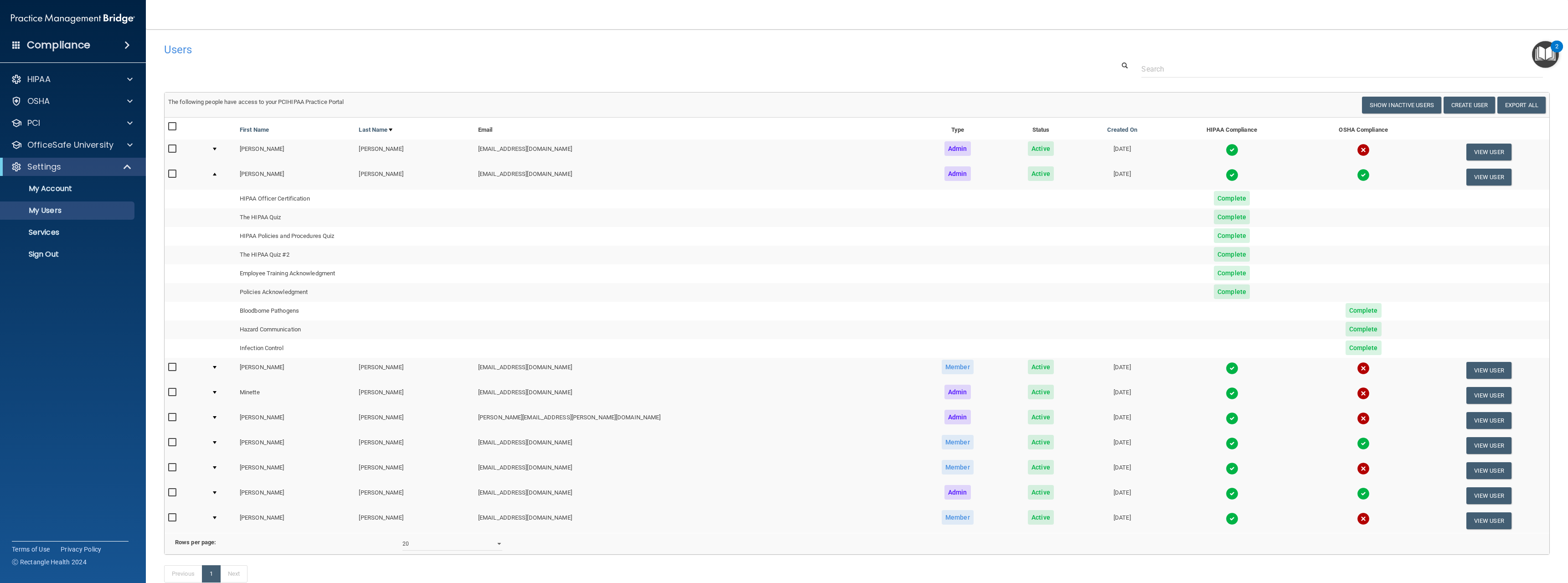
click at [128, 48] on span at bounding box center [127, 45] width 5 height 11
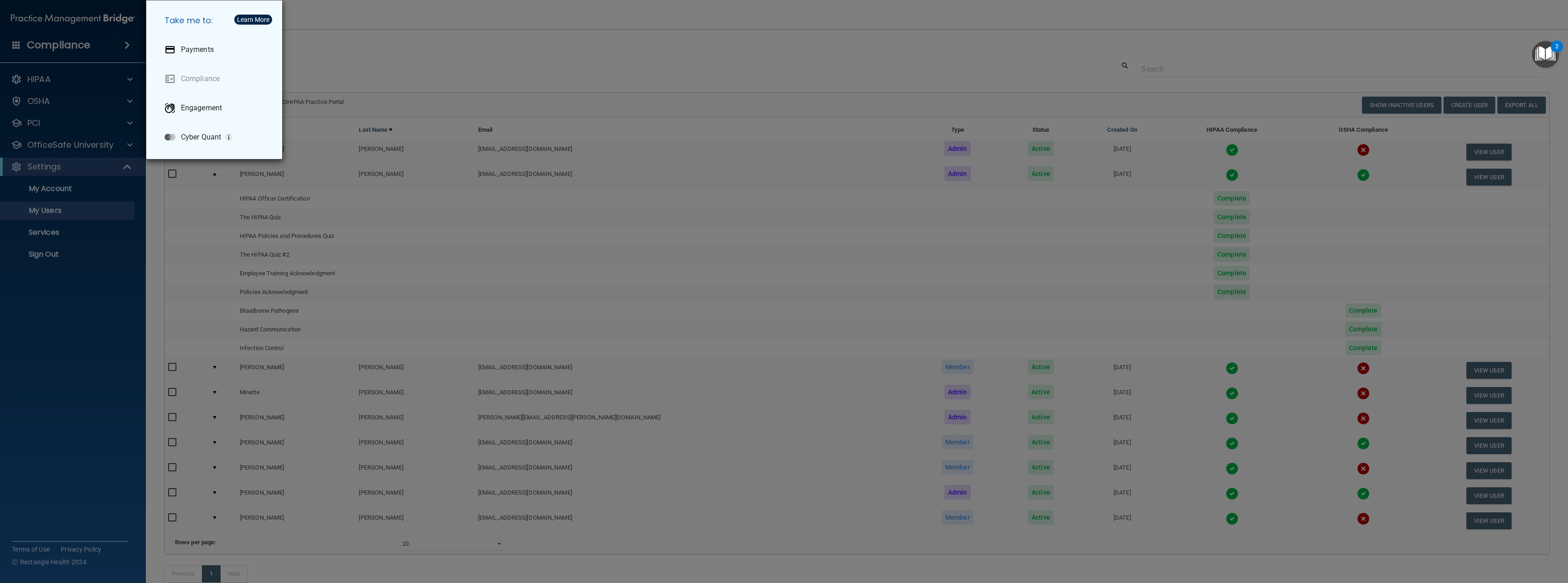
click at [131, 44] on div "Take me to: Payments Compliance Engagement Cyber Quant" at bounding box center [784, 292] width 1568 height 583
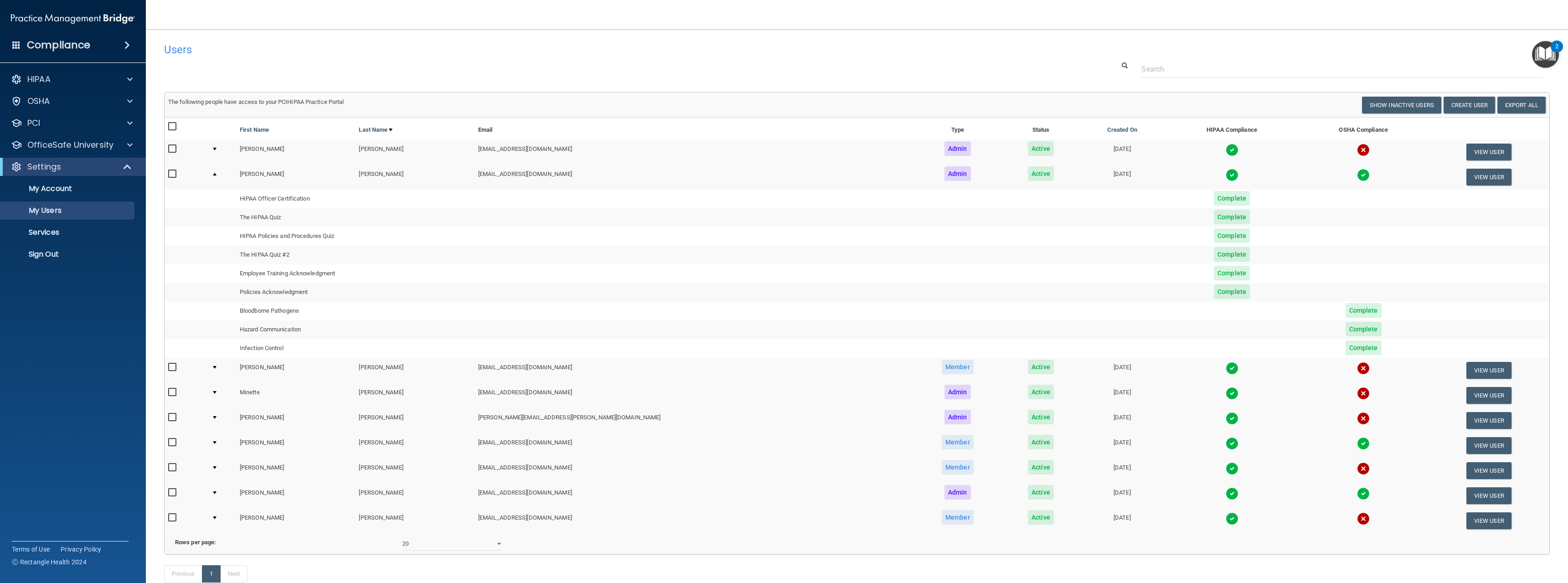
click at [86, 268] on div "HIPAA Documents and Policies Report an Incident Business Associates Emergency P…" at bounding box center [73, 168] width 146 height 204
click at [1479, 150] on button "View User" at bounding box center [1489, 152] width 45 height 17
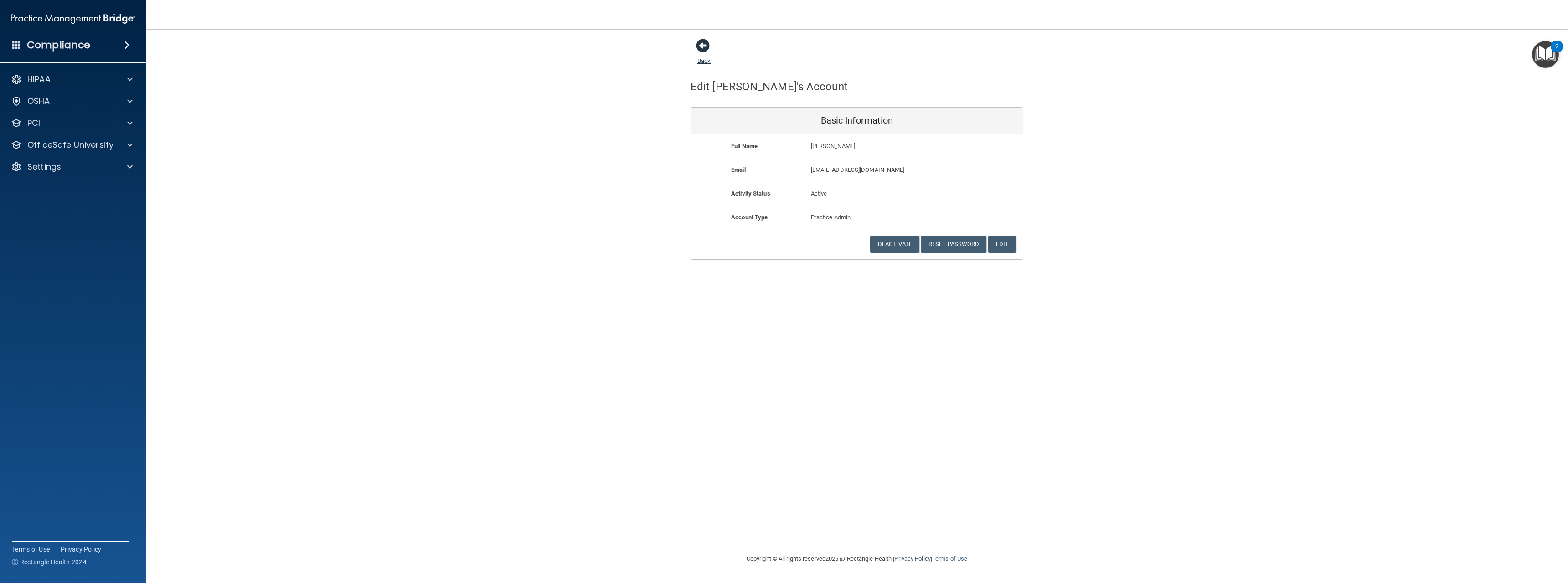
click at [703, 47] on span at bounding box center [702, 46] width 13 height 13
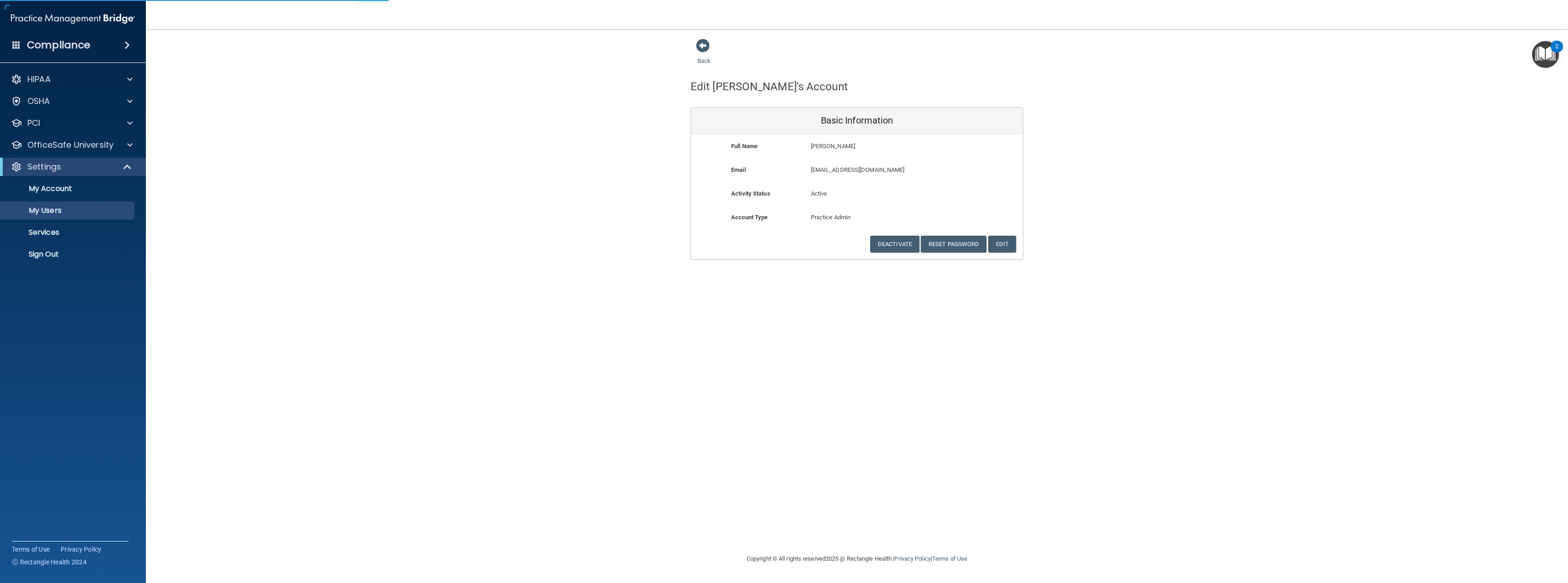
select select "20"
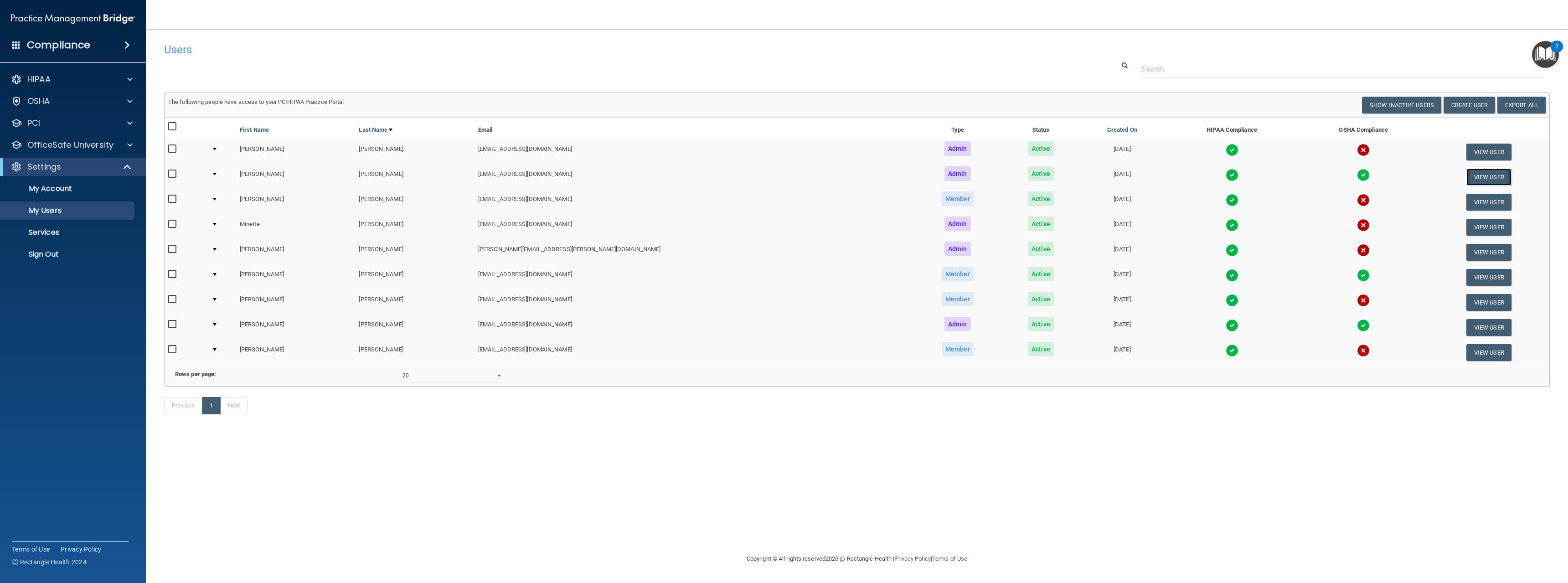
click at [1494, 175] on button "View User" at bounding box center [1489, 177] width 45 height 17
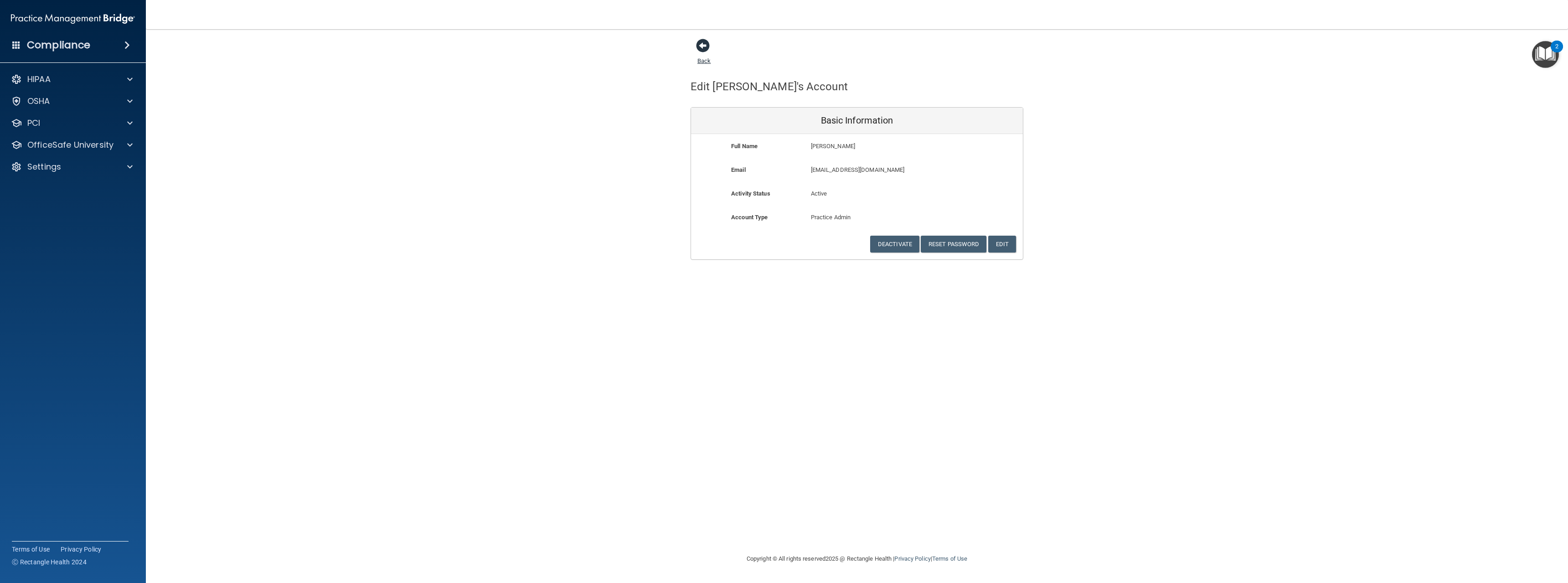
click at [702, 50] on span at bounding box center [702, 46] width 13 height 13
click at [581, 122] on div "Back Edit [PERSON_NAME]'s Account Basic Information Full Name [PERSON_NAME] [PE…" at bounding box center [857, 149] width 1385 height 222
select select "20"
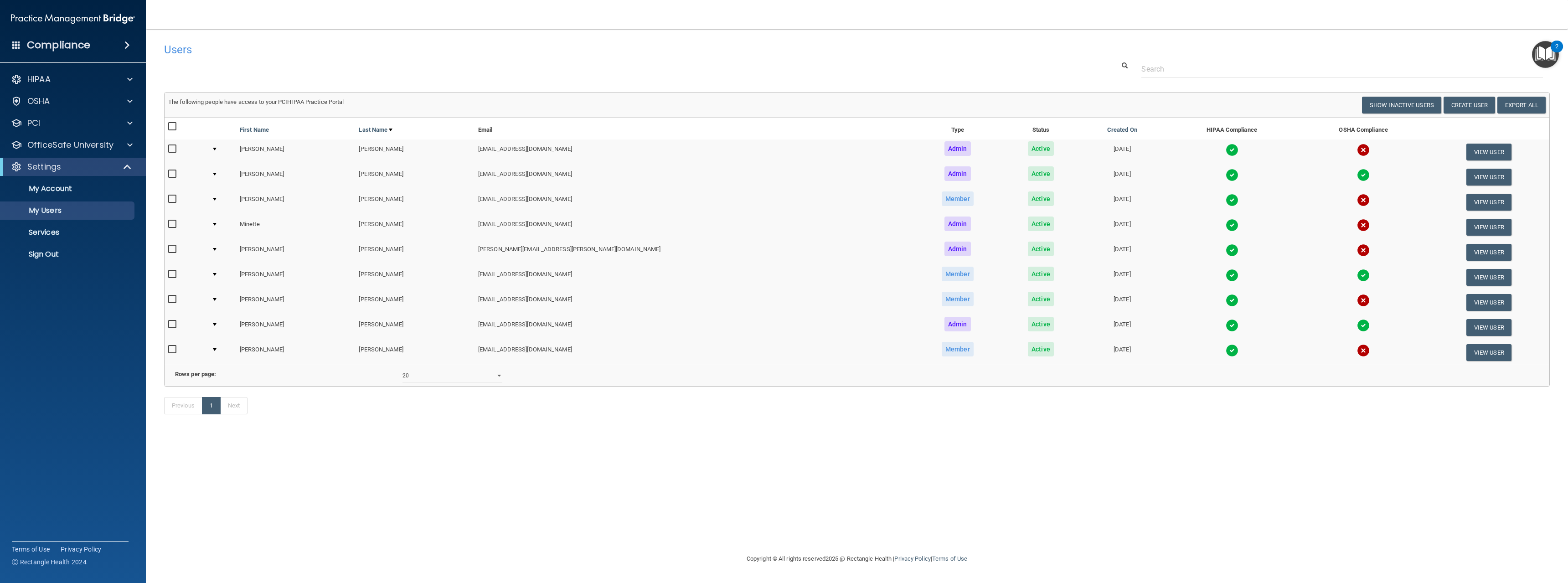
drag, startPoint x: 318, startPoint y: 473, endPoint x: 324, endPoint y: 470, distance: 6.7
click at [318, 473] on div "Users Success! New user created. × Error! The user couldn't be created. × Succe…" at bounding box center [857, 291] width 1385 height 506
click at [958, 43] on div "Users" at bounding box center [565, 49] width 816 height 23
click at [246, 521] on div "Users Success! New user created. × Error! The user couldn't be created. × Succe…" at bounding box center [857, 291] width 1385 height 506
click at [202, 532] on div "Users Success! New user created. × Error! The user couldn't be created. × Succe…" at bounding box center [857, 291] width 1385 height 506
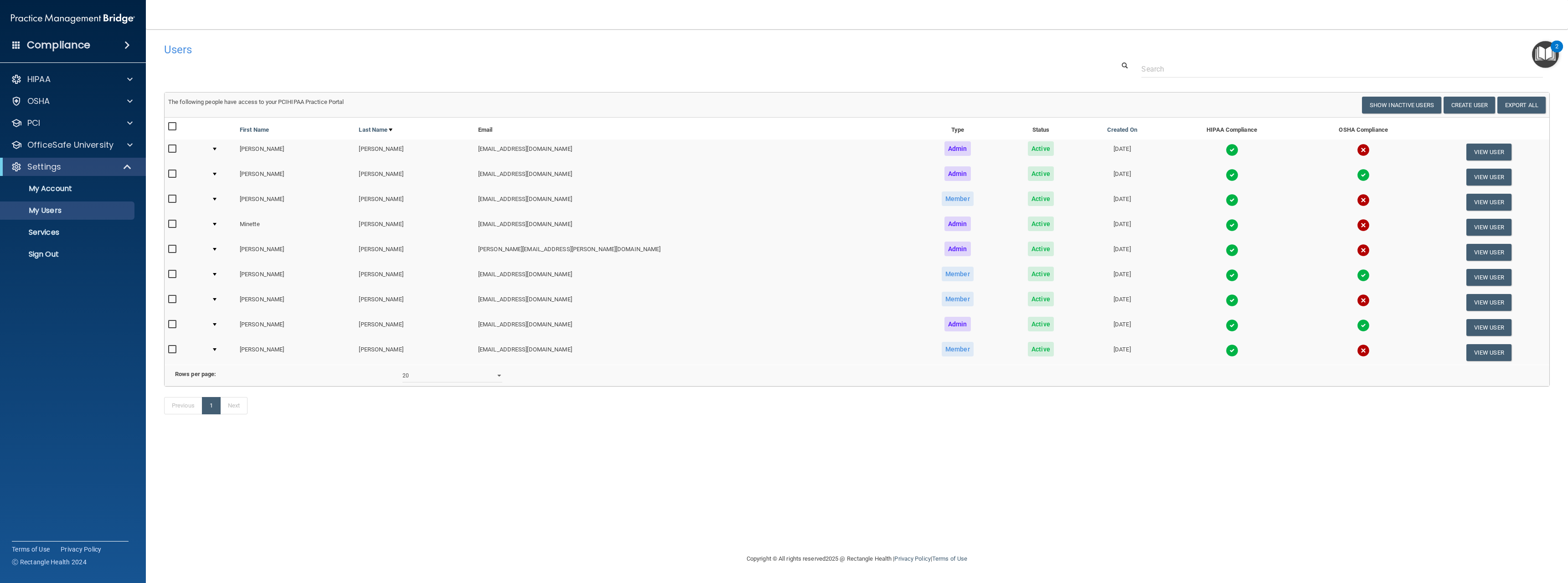
click at [1106, 455] on div "Users Success! New user created. × Error! The user couldn't be created. × Succe…" at bounding box center [857, 291] width 1385 height 506
click at [222, 172] on td at bounding box center [222, 176] width 28 height 25
click at [219, 175] on td at bounding box center [222, 176] width 28 height 25
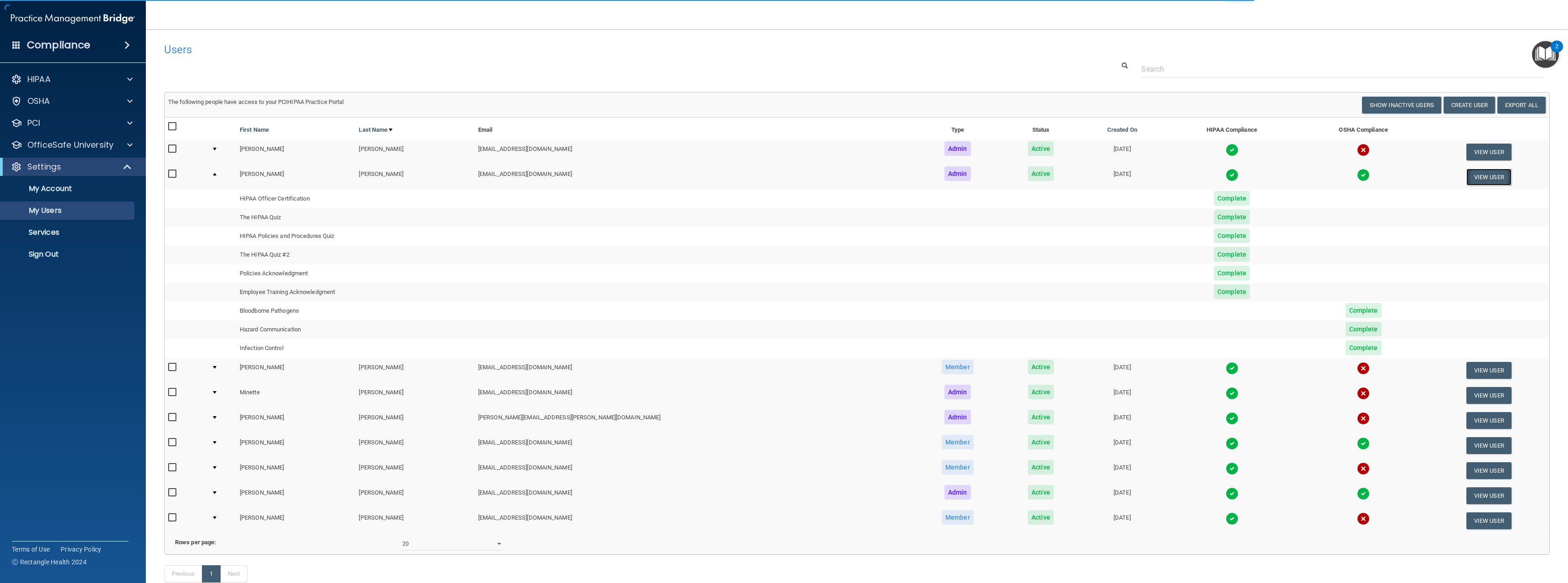
click at [1480, 173] on button "View User" at bounding box center [1489, 177] width 45 height 17
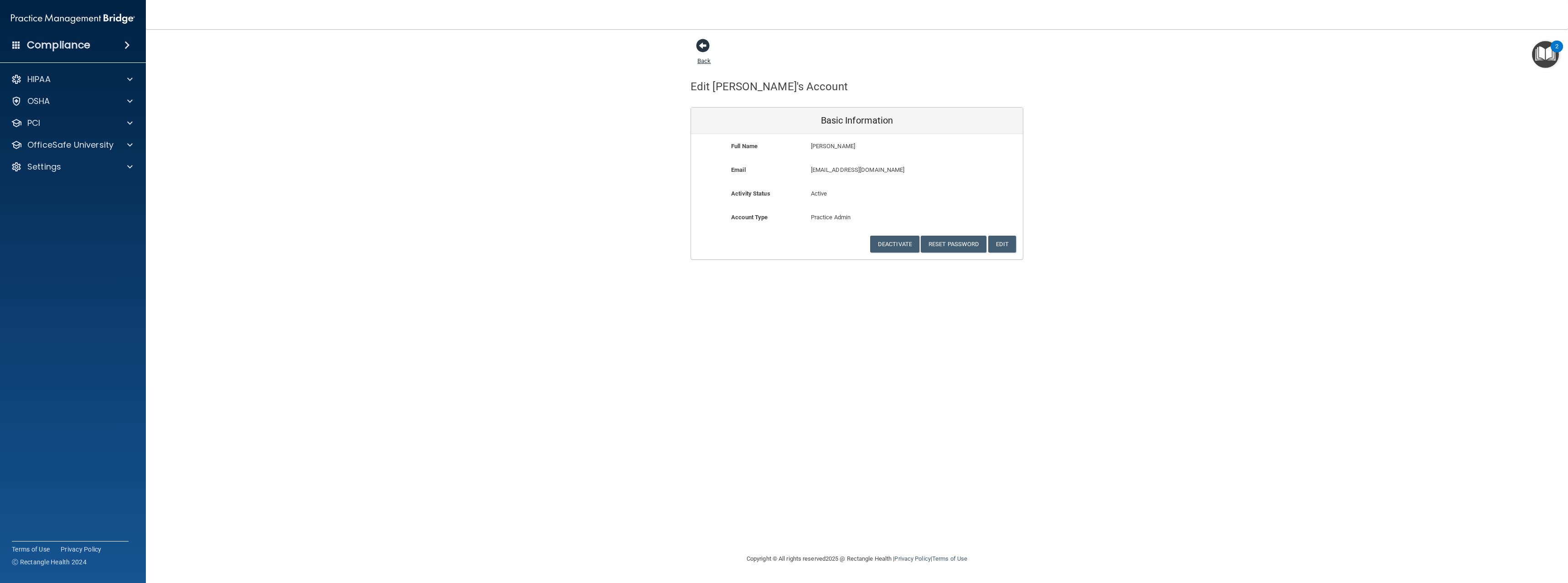
click at [704, 45] on span at bounding box center [702, 46] width 13 height 13
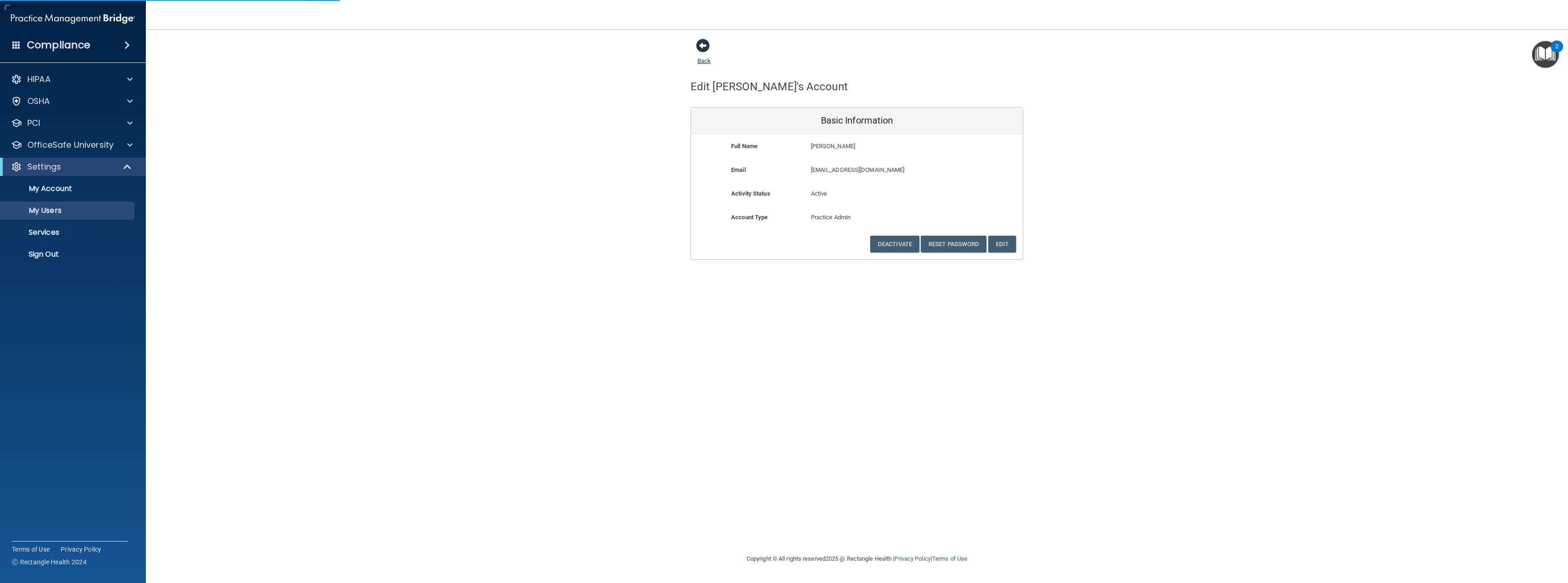
select select "20"
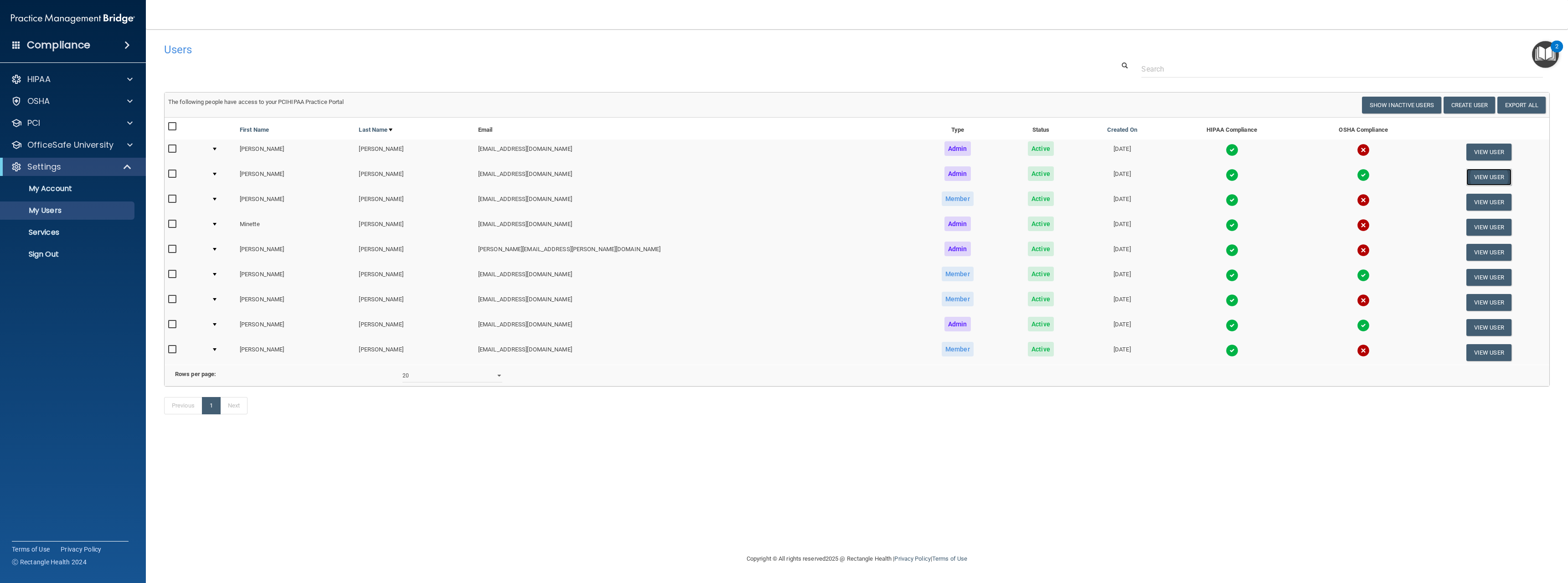
click at [1483, 177] on button "View User" at bounding box center [1489, 177] width 45 height 17
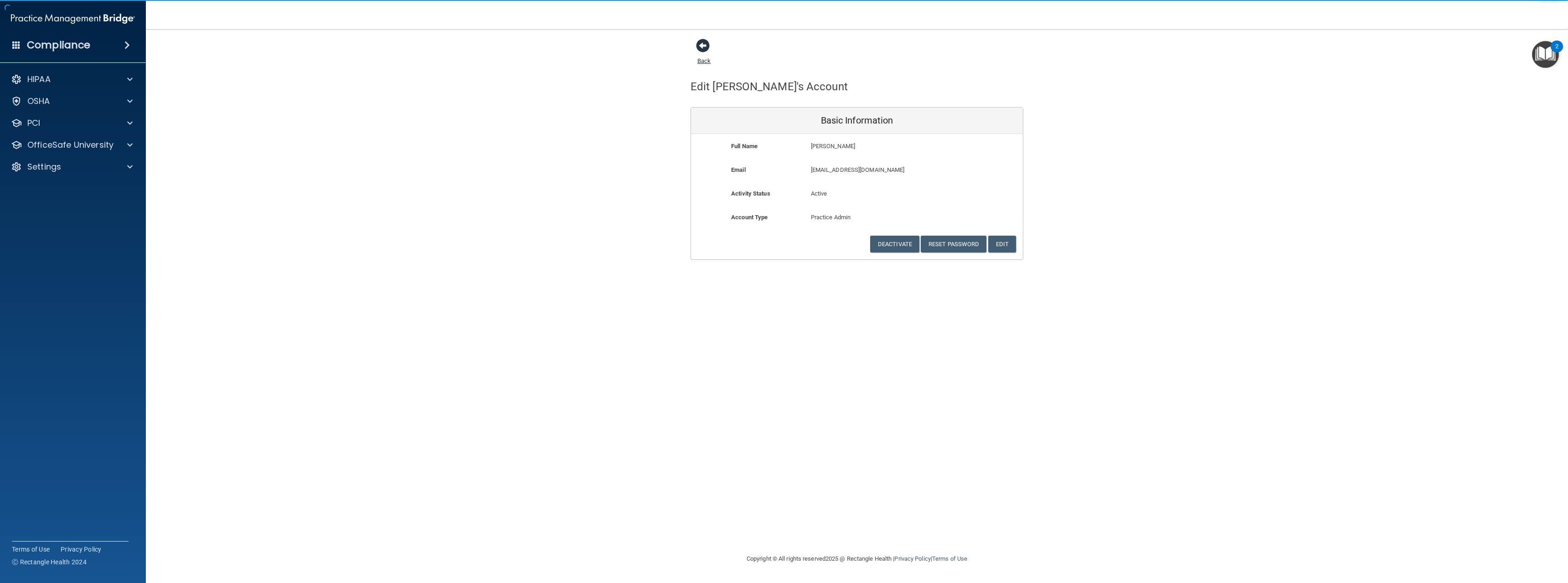
click at [705, 50] on span at bounding box center [702, 46] width 13 height 13
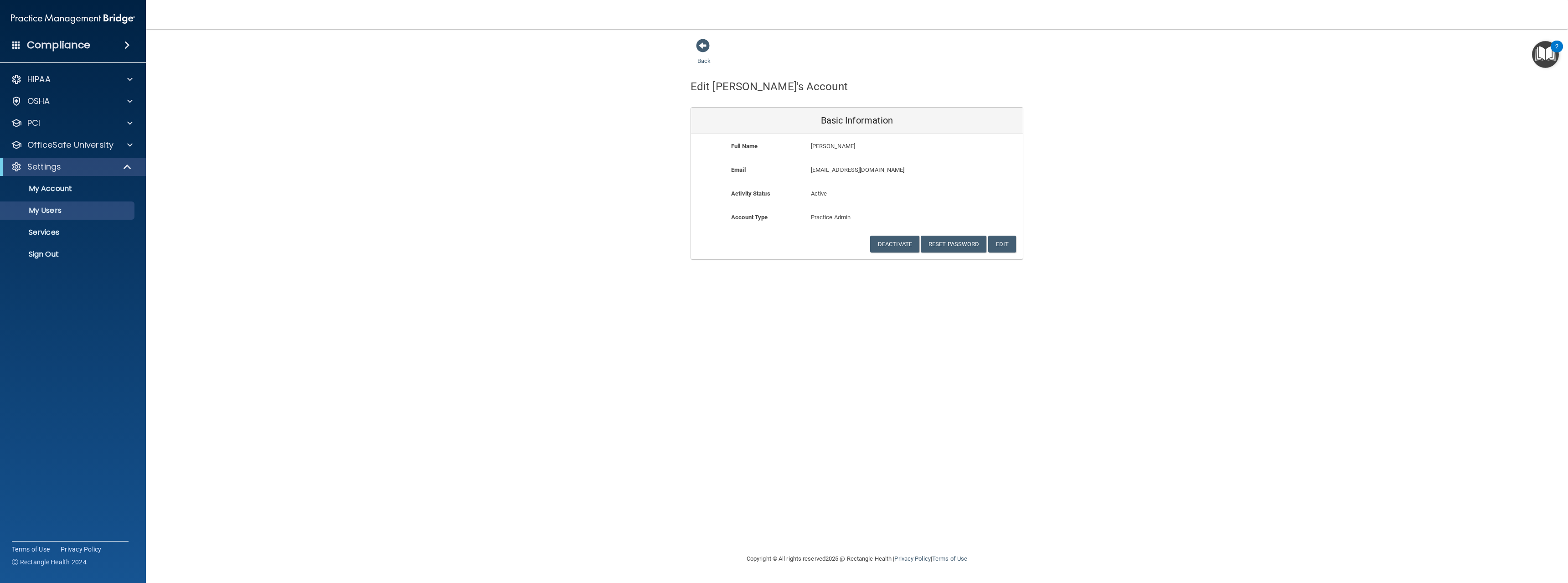
select select "20"
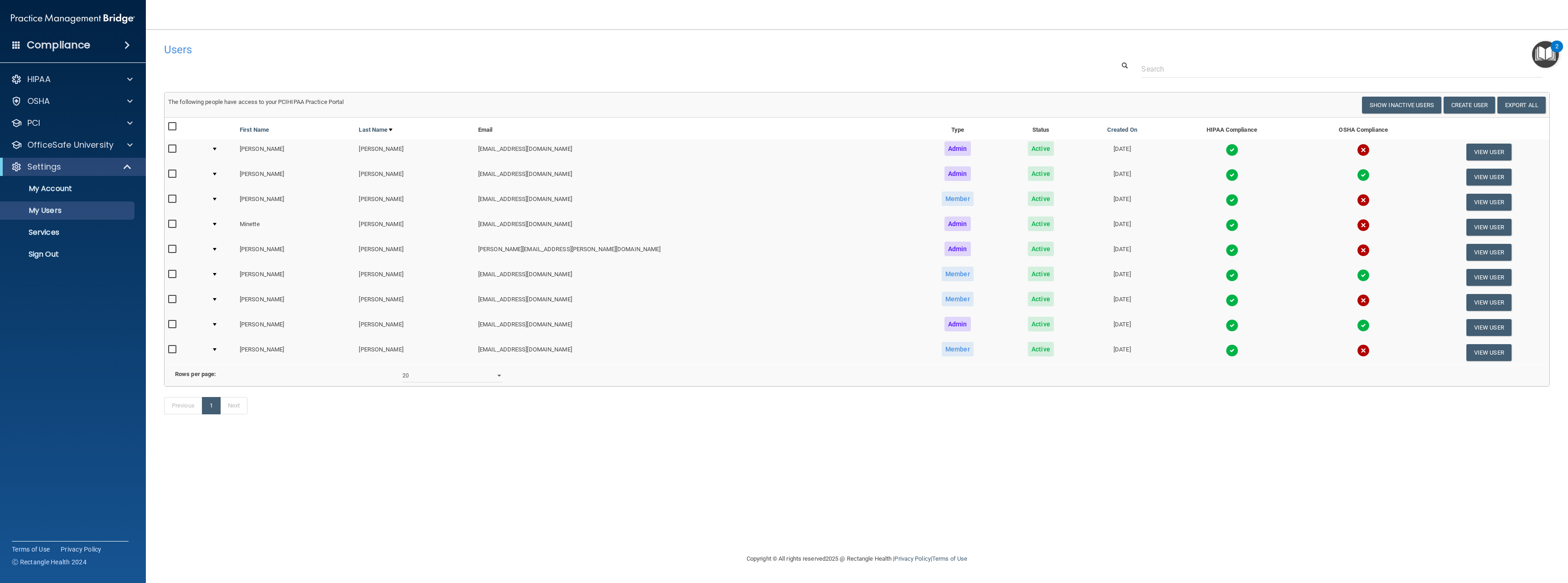
click at [222, 172] on td at bounding box center [222, 176] width 28 height 25
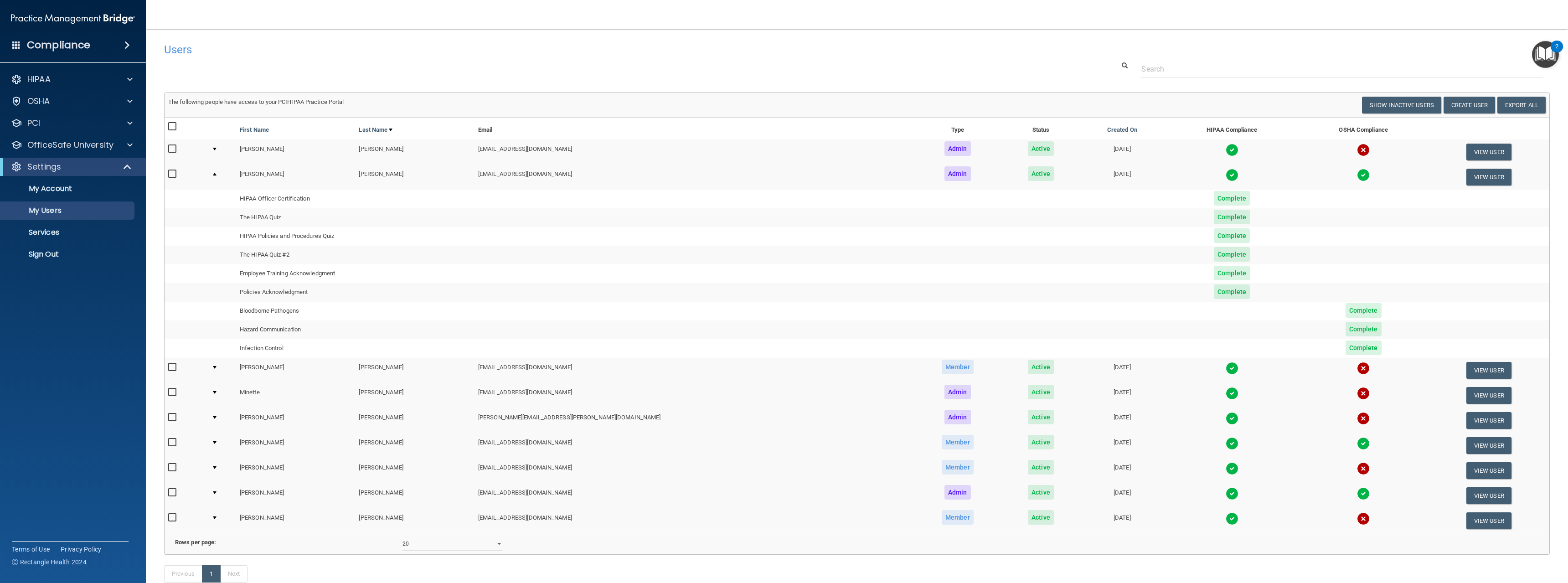
click at [1214, 200] on span "Complete" at bounding box center [1231, 198] width 36 height 15
click at [268, 195] on td "HIPAA Officer Certification" at bounding box center [355, 199] width 239 height 19
click at [77, 186] on p "My Account" at bounding box center [68, 189] width 124 height 9
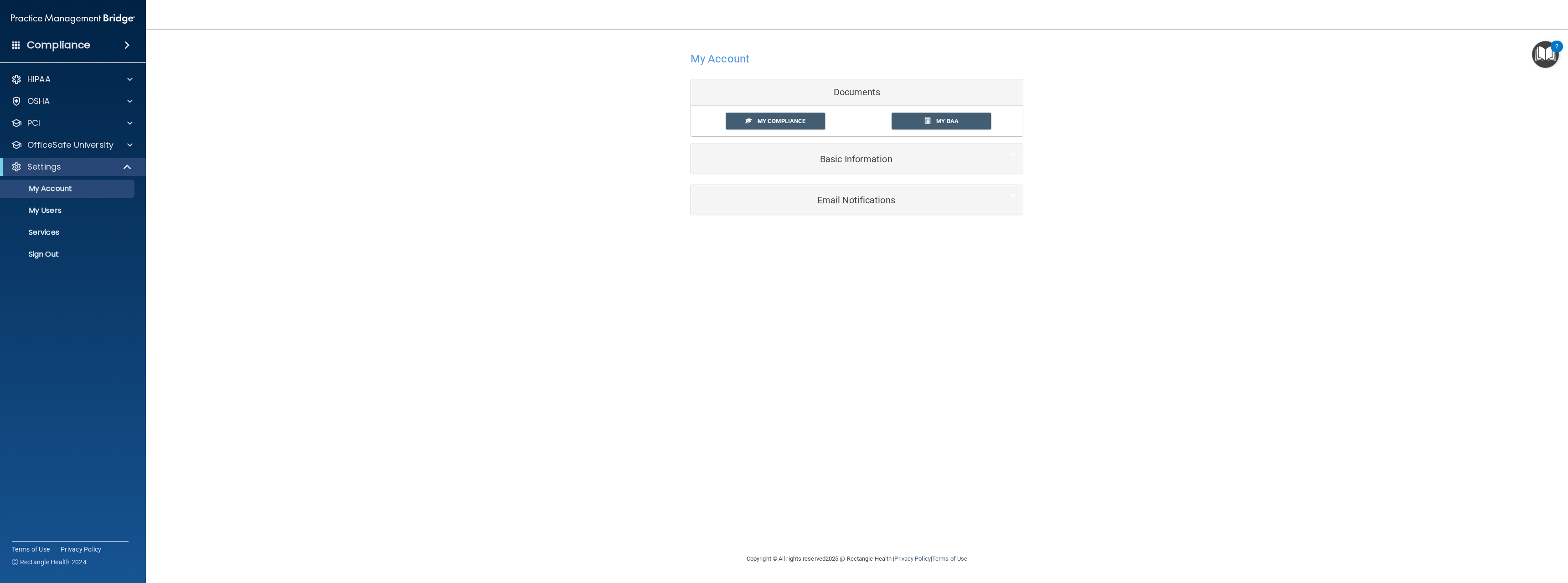
click at [516, 151] on div "My Account Documents My Compliance My Compliance My BAA Basic Information Full …" at bounding box center [857, 132] width 1385 height 187
click at [1109, 100] on div "My Account Documents My Compliance My Compliance My BAA Basic Information Full …" at bounding box center [857, 132] width 1385 height 187
click at [777, 122] on span "My Compliance" at bounding box center [782, 120] width 48 height 7
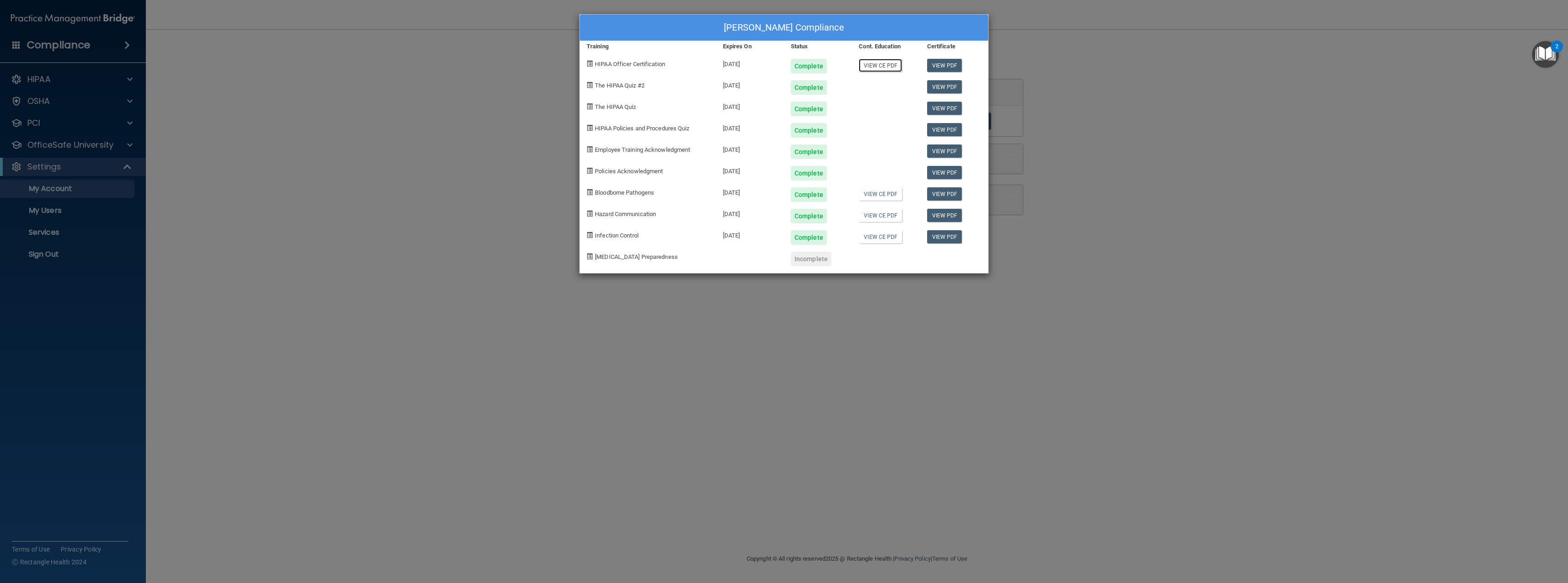
click at [881, 68] on link "View CE PDF" at bounding box center [880, 66] width 43 height 13
click at [873, 192] on link "View CE PDF" at bounding box center [880, 194] width 43 height 13
click at [876, 236] on link "View CE PDF" at bounding box center [880, 237] width 43 height 13
click at [1241, 414] on div "[PERSON_NAME] Compliance Training Expires On Status Cont. Education Certificate…" at bounding box center [784, 292] width 1568 height 583
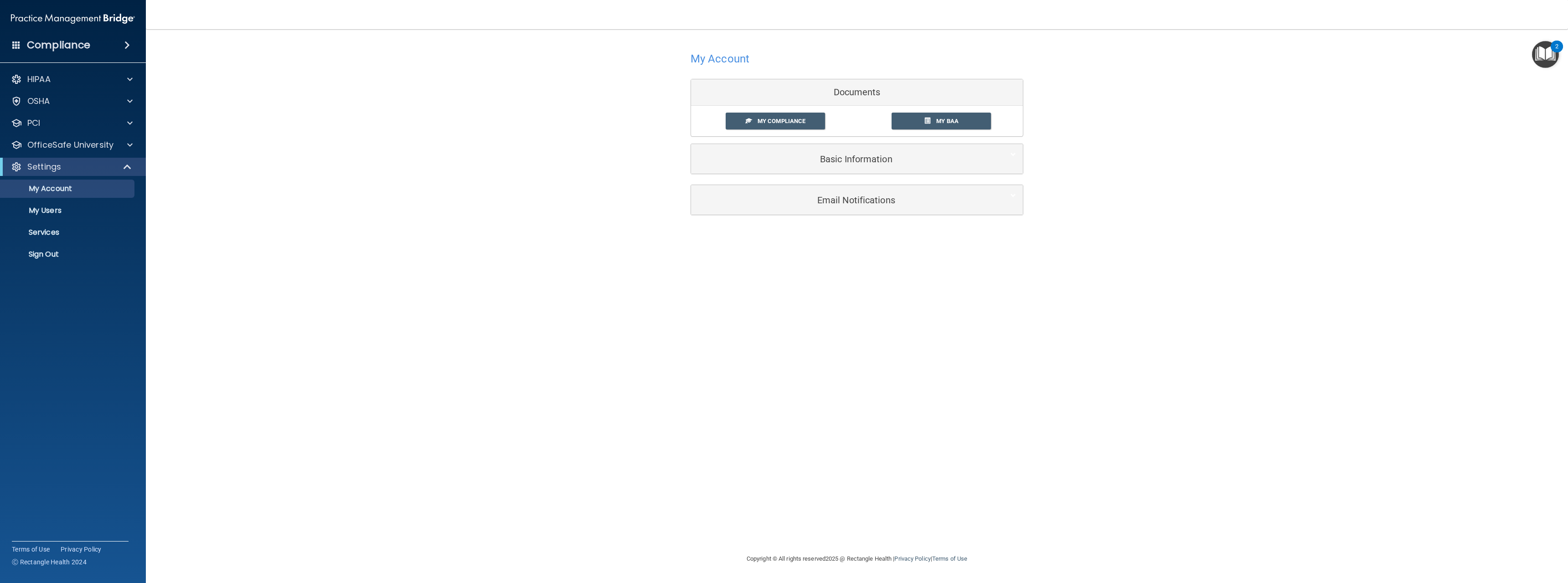
click at [1400, 483] on div "My Account Documents My Compliance My Compliance My BAA Basic Information Full …" at bounding box center [857, 291] width 1385 height 506
click at [1558, 54] on div "2" at bounding box center [1556, 52] width 3 height 12
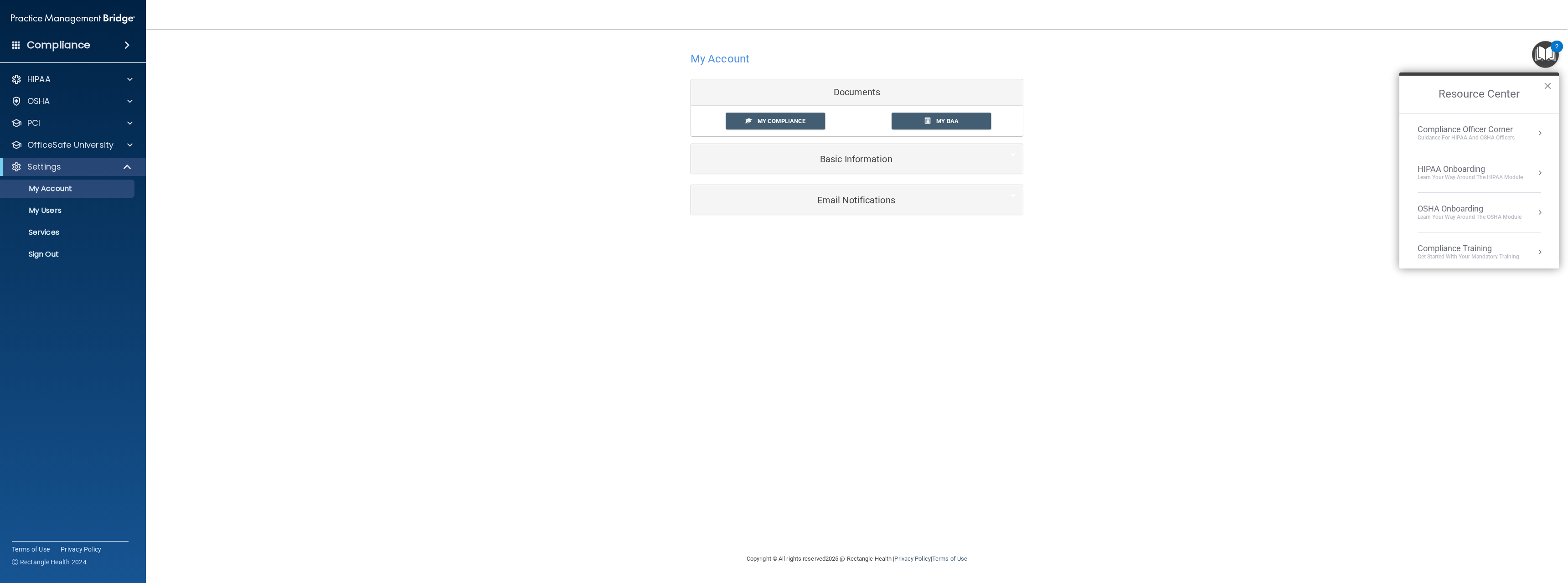
click at [1202, 158] on div "My Account Documents My Compliance My Compliance My BAA Basic Information Full …" at bounding box center [857, 132] width 1385 height 187
click at [971, 164] on div "Basic Information" at bounding box center [842, 159] width 304 height 21
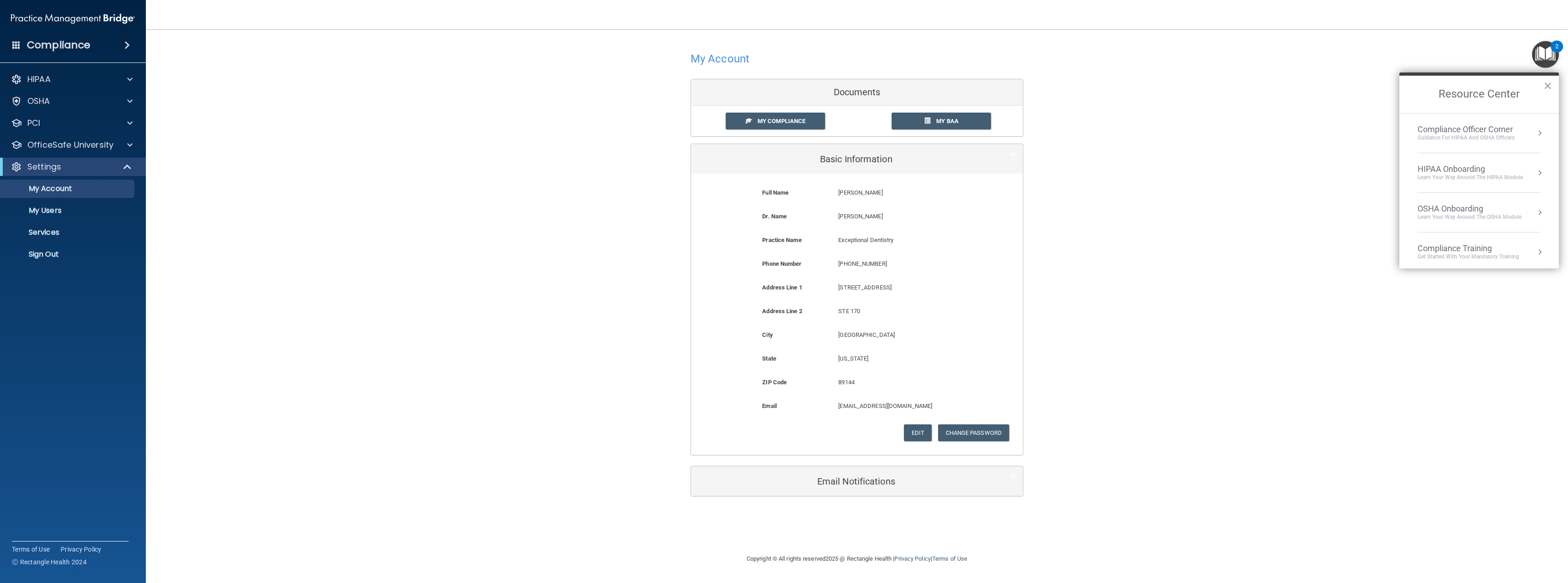
click at [1287, 230] on div "My Account Documents My Compliance My Compliance My BAA Basic Information Full …" at bounding box center [857, 273] width 1385 height 469
drag, startPoint x: 516, startPoint y: 285, endPoint x: 505, endPoint y: 286, distance: 11.0
click at [517, 284] on div "My Account Documents My Compliance My Compliance My BAA Basic Information Full …" at bounding box center [857, 273] width 1385 height 469
click at [46, 305] on accordion "HIPAA Documents and Policies Report an Incident Business Associates Emergency P…" at bounding box center [73, 265] width 146 height 398
click at [1337, 522] on div "My Account Documents My Compliance My Compliance My BAA Basic Information Full …" at bounding box center [857, 291] width 1385 height 506
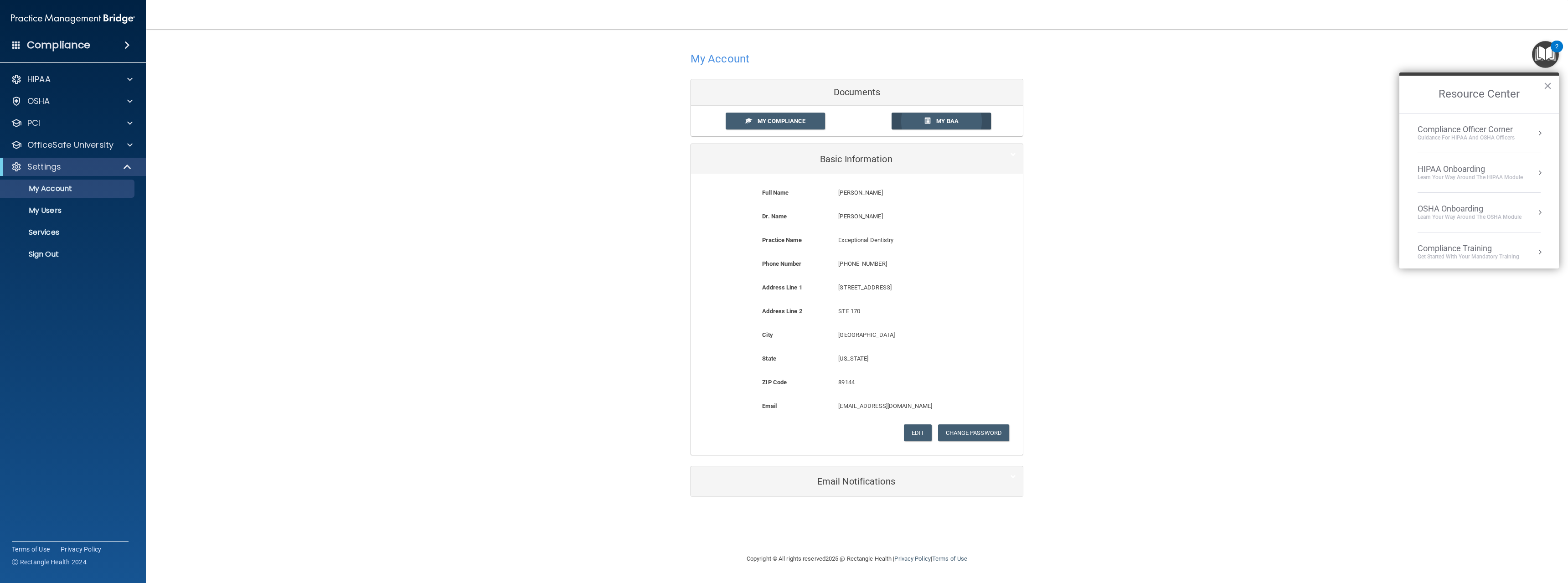
drag, startPoint x: 941, startPoint y: 109, endPoint x: 943, endPoint y: 119, distance: 10.2
click at [943, 119] on div "My Compliance My Compliance My BAA" at bounding box center [856, 121] width 332 height 30
click at [944, 117] on link "My BAA" at bounding box center [942, 121] width 100 height 17
click at [544, 89] on div "My Account Documents My Compliance My Compliance My BAA Basic Information Full …" at bounding box center [857, 273] width 1385 height 469
click at [1349, 166] on div "My Account Documents My Compliance My Compliance My BAA Basic Information Full …" at bounding box center [857, 273] width 1385 height 469
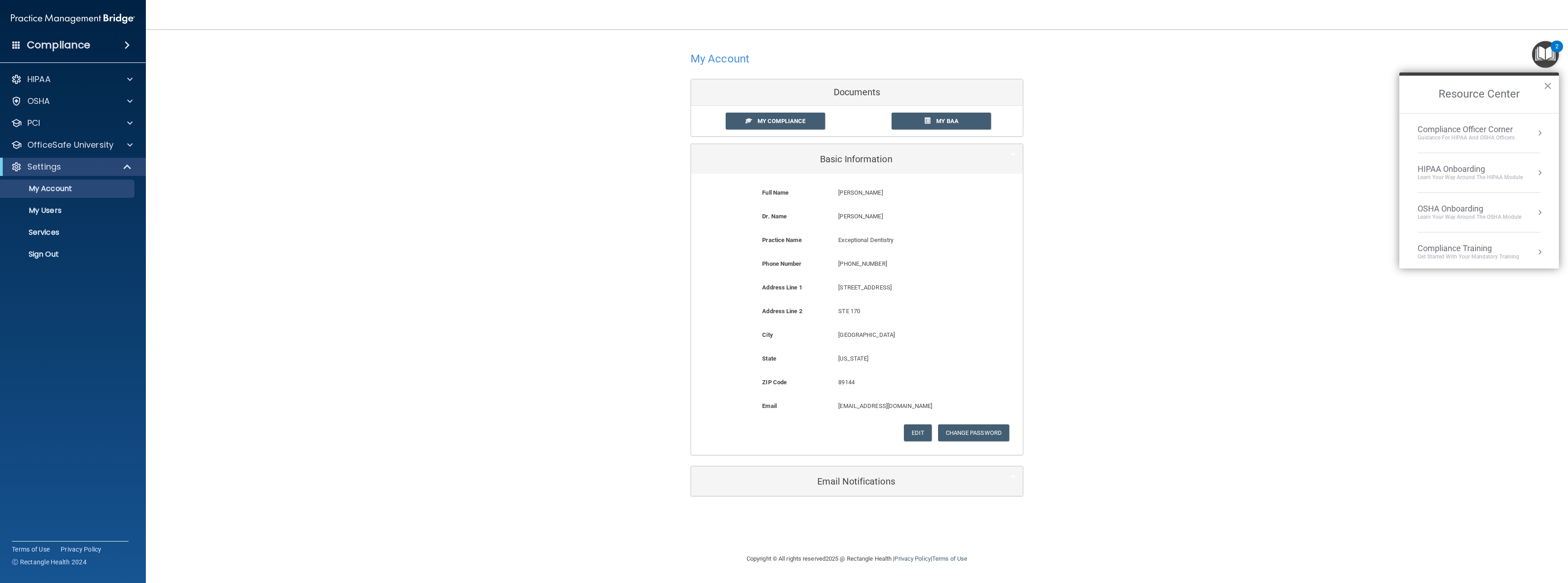
click at [1549, 85] on button "×" at bounding box center [1548, 86] width 9 height 15
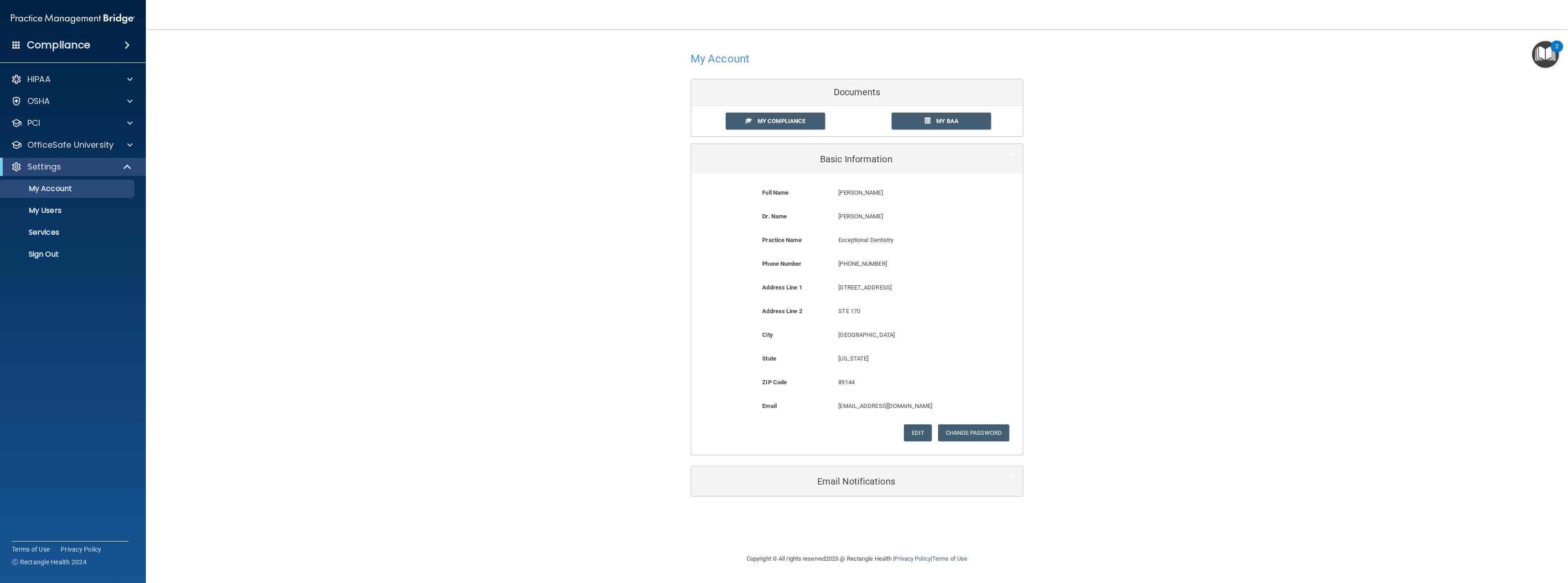
click at [1232, 450] on div "My Account Documents My Compliance My Compliance My BAA Basic Information Full …" at bounding box center [857, 273] width 1385 height 469
click at [801, 471] on div "Email Notifications" at bounding box center [842, 481] width 304 height 21
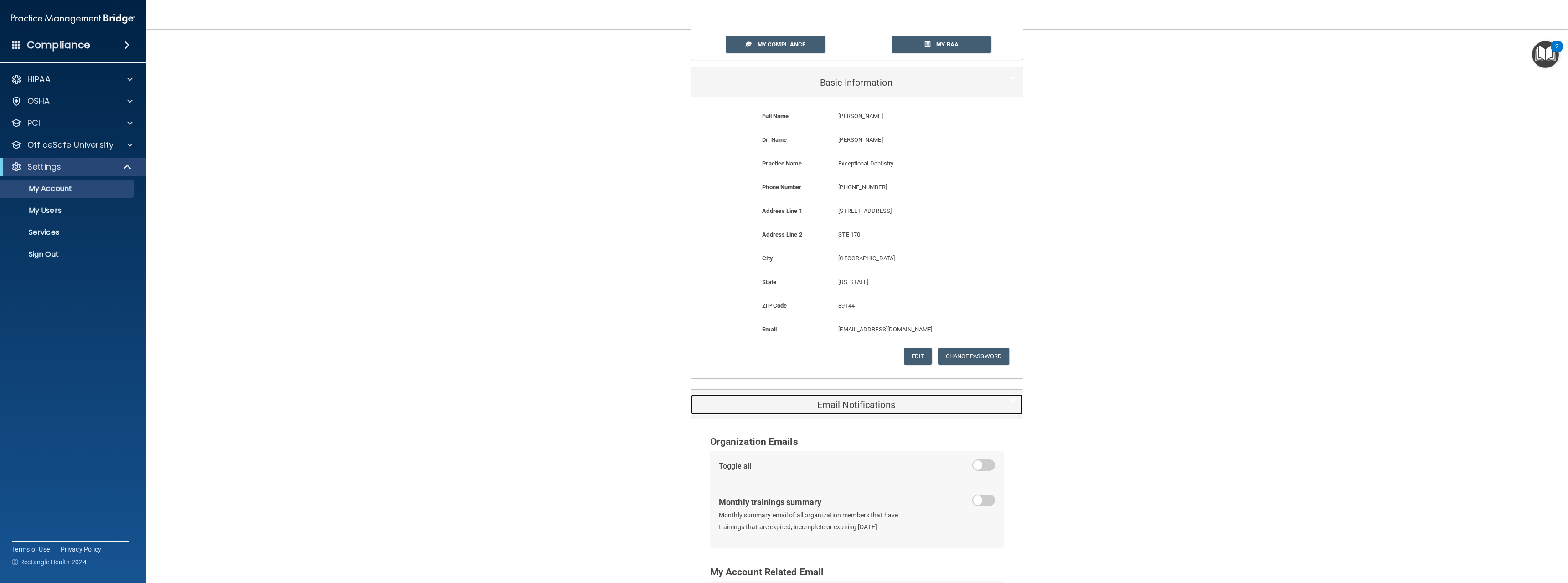
scroll to position [204, 0]
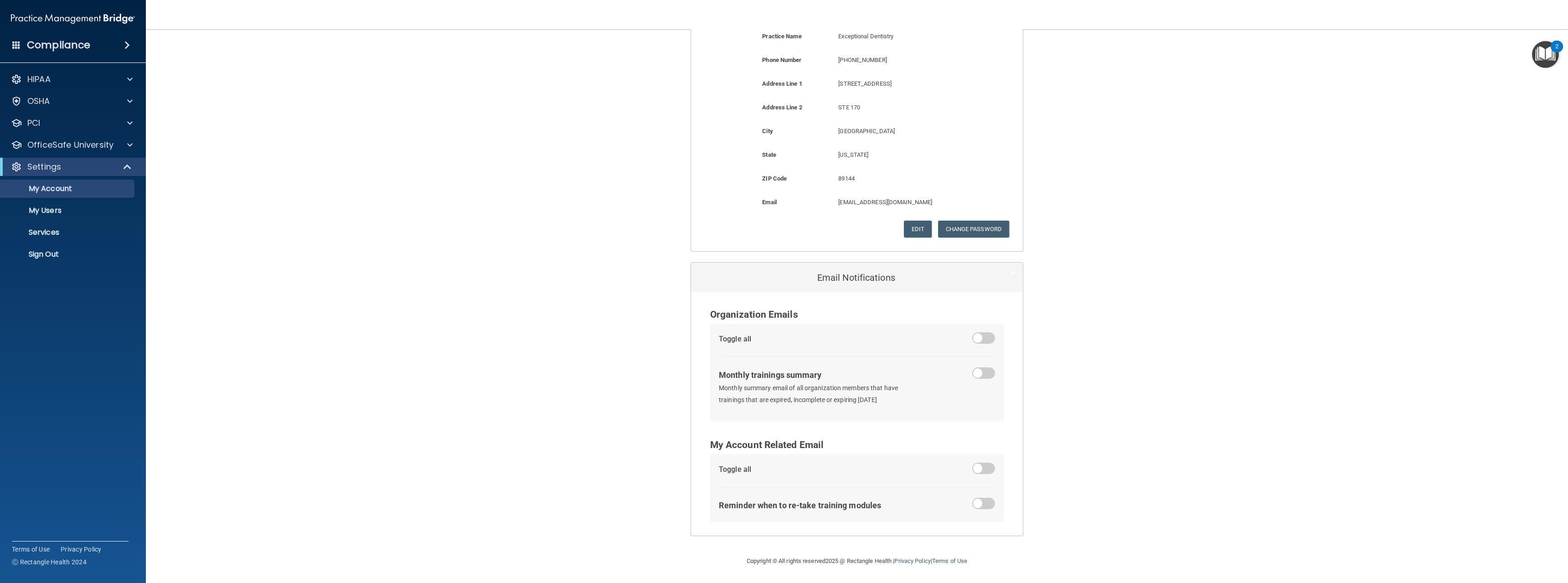
click at [1213, 429] on div "My Account Documents My Compliance My Compliance My BAA Basic Information Full …" at bounding box center [857, 190] width 1385 height 712
click at [1309, 329] on div "My Account Documents My Compliance My Compliance My BAA Basic Information Full …" at bounding box center [857, 190] width 1385 height 712
click at [37, 235] on p "Services" at bounding box center [68, 232] width 124 height 9
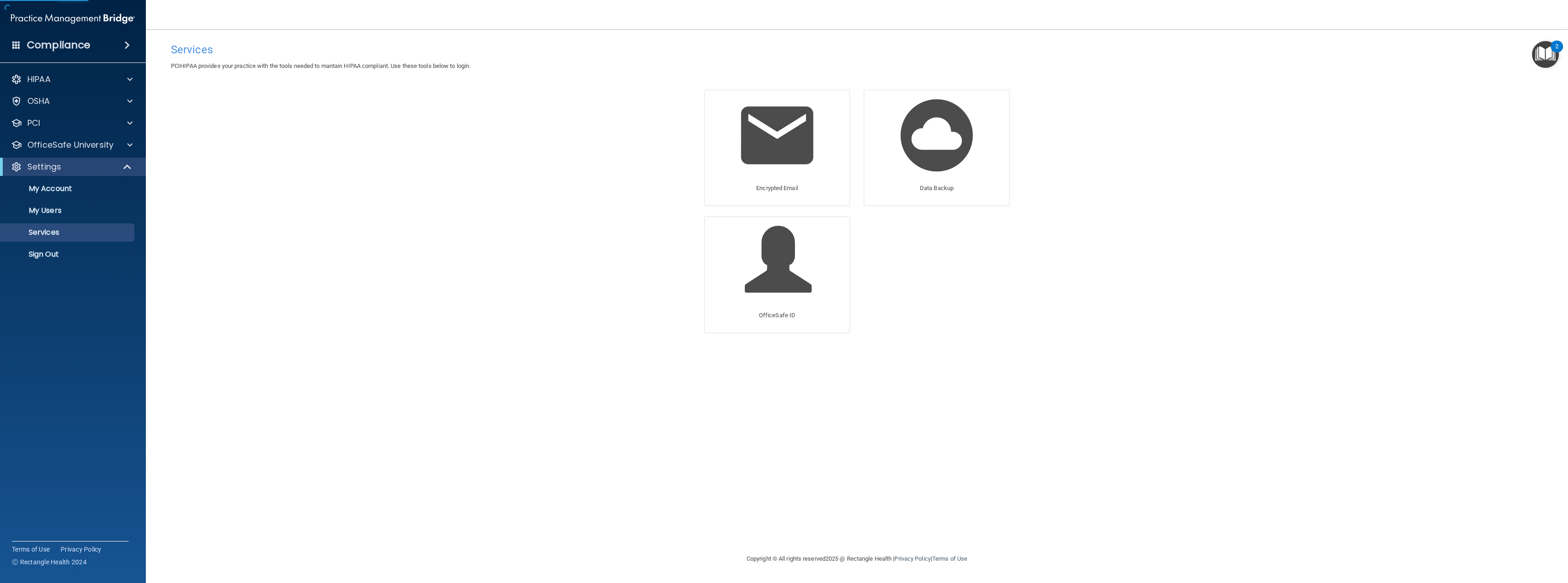
click at [464, 206] on div "Services PCIHIPAA provides your practice with the tools needed to mantain HIPAA…" at bounding box center [857, 291] width 1385 height 506
click at [48, 206] on p "My Users" at bounding box center [68, 210] width 124 height 9
click at [204, 202] on div "Services PCIHIPAA provides your practice with the tools needed to mantain HIPAA…" at bounding box center [857, 291] width 1385 height 506
select select "20"
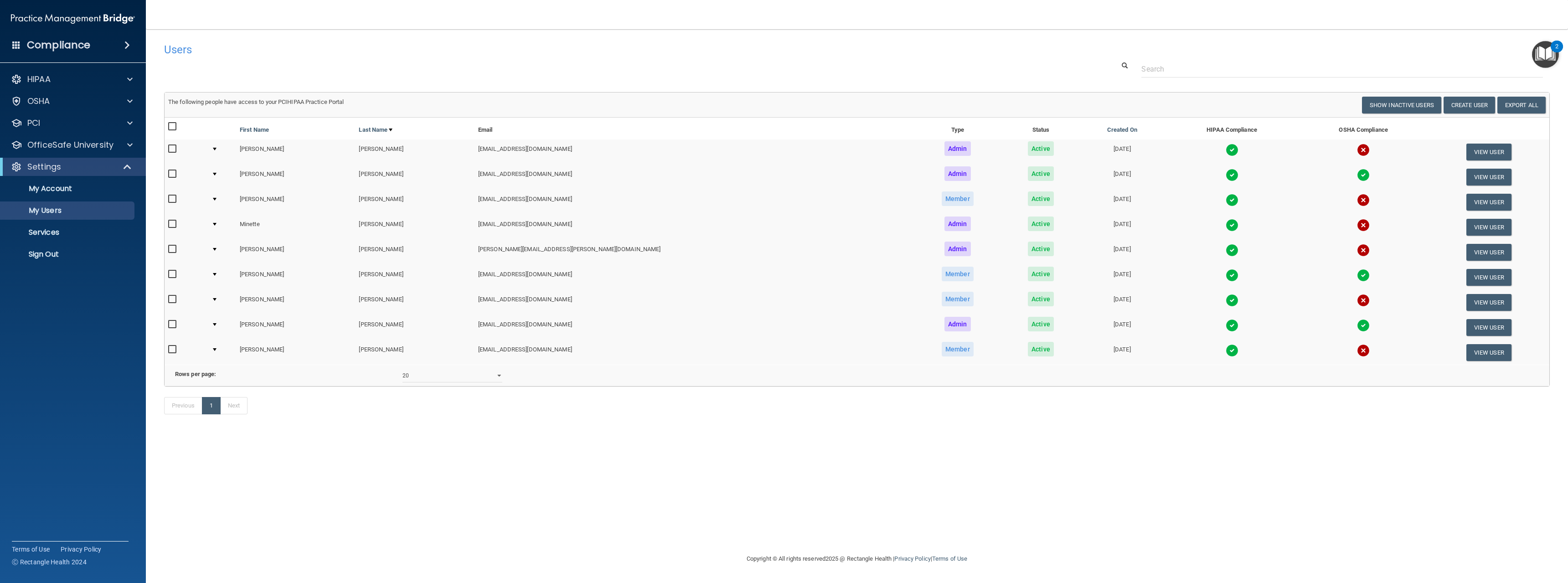
click at [986, 27] on nav "Toggle navigation [PERSON_NAME] [EMAIL_ADDRESS][DOMAIN_NAME] Manage My Enterpri…" at bounding box center [857, 15] width 1422 height 29
click at [270, 445] on div "Users Success! New user created. × Error! The user couldn't be created. × Succe…" at bounding box center [857, 291] width 1385 height 506
click at [1553, 47] on div "2" at bounding box center [1557, 46] width 12 height 12
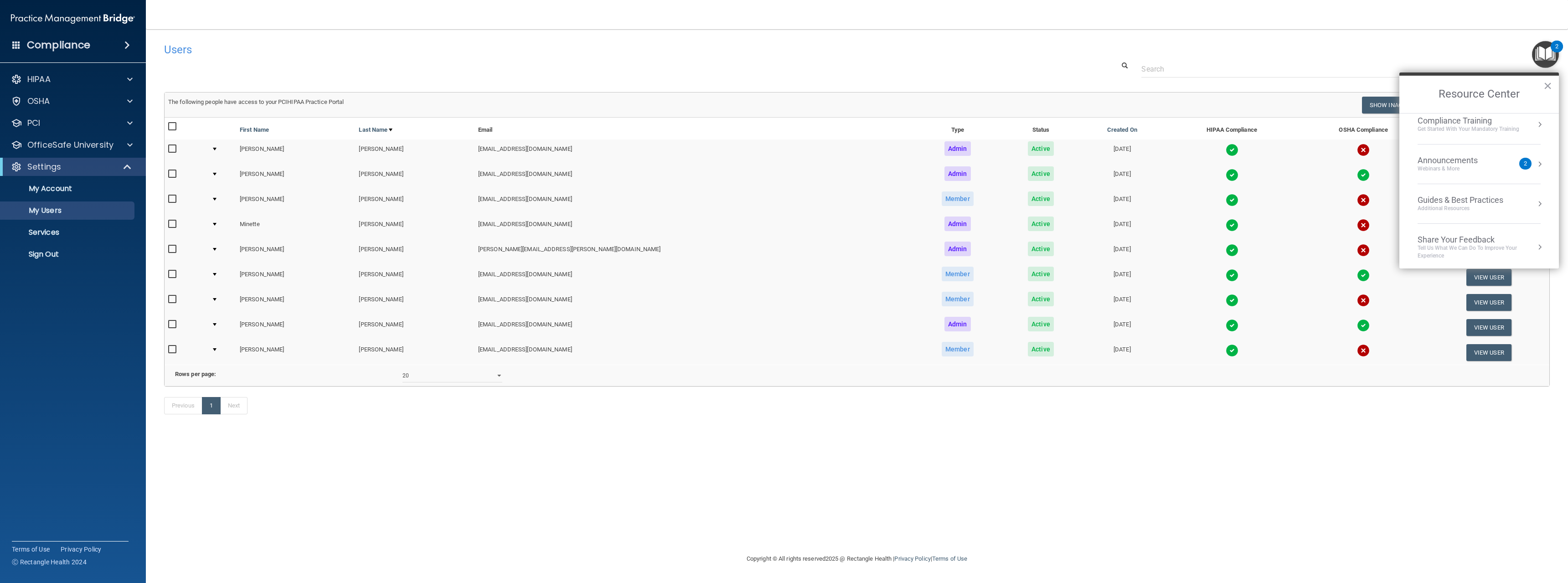
scroll to position [130, 0]
click at [1438, 196] on div "Guides & Best Practices" at bounding box center [1460, 197] width 86 height 10
click at [1412, 90] on button "Back to Resource Center Home" at bounding box center [1410, 94] width 9 height 9
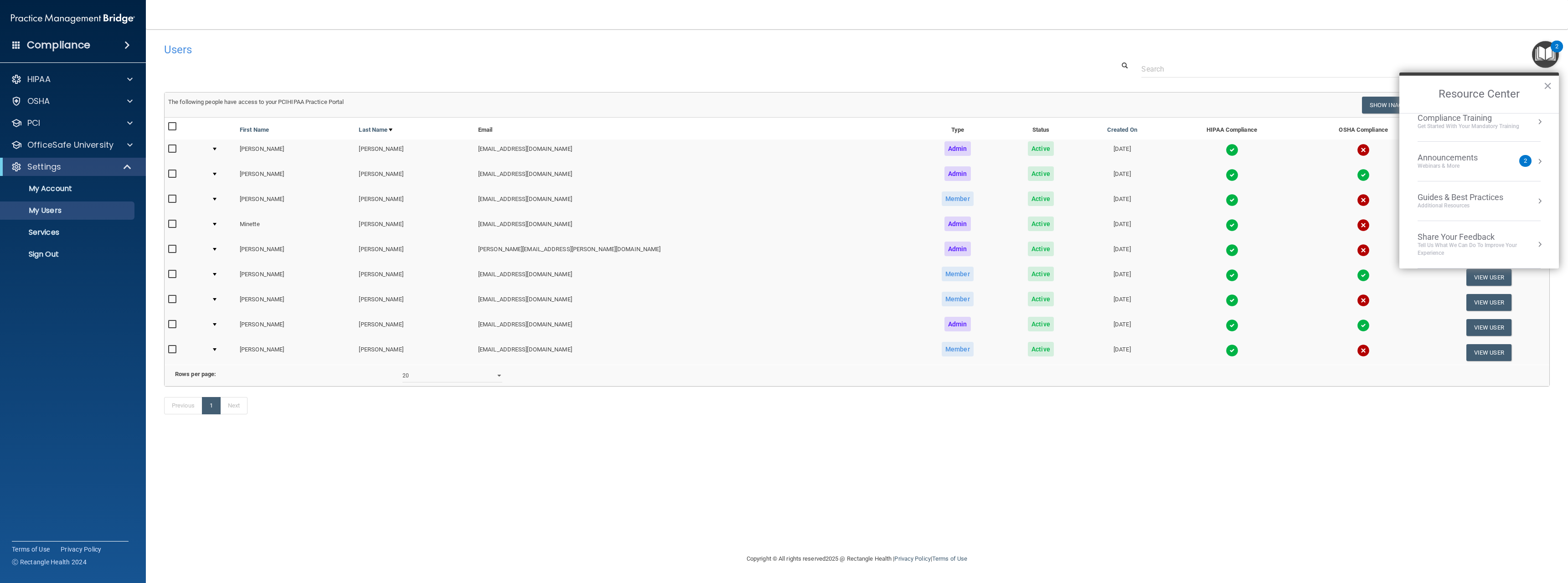
click at [1432, 240] on div "Share Your Feedback" at bounding box center [1479, 237] width 123 height 10
click at [1545, 85] on button "×" at bounding box center [1548, 86] width 9 height 15
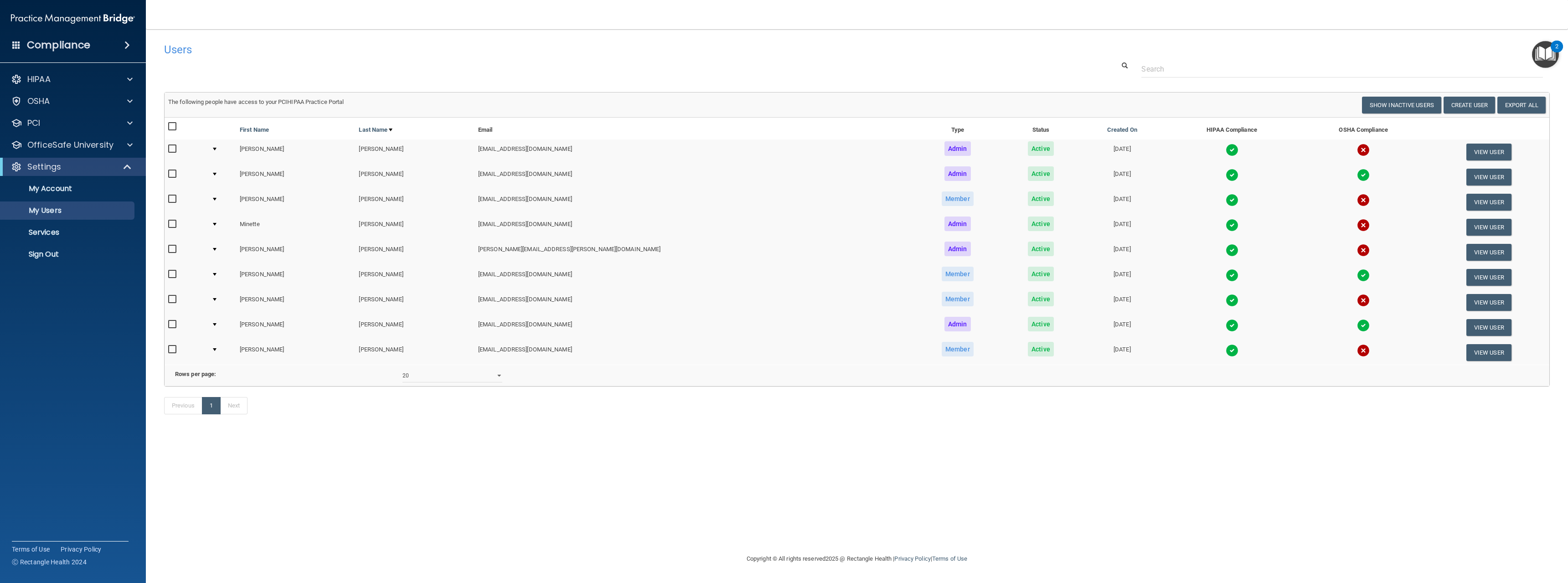
click at [1450, 30] on main "Users Success! New user created. × Error! The user couldn't be created. × Succe…" at bounding box center [857, 306] width 1422 height 554
